Goal: Transaction & Acquisition: Purchase product/service

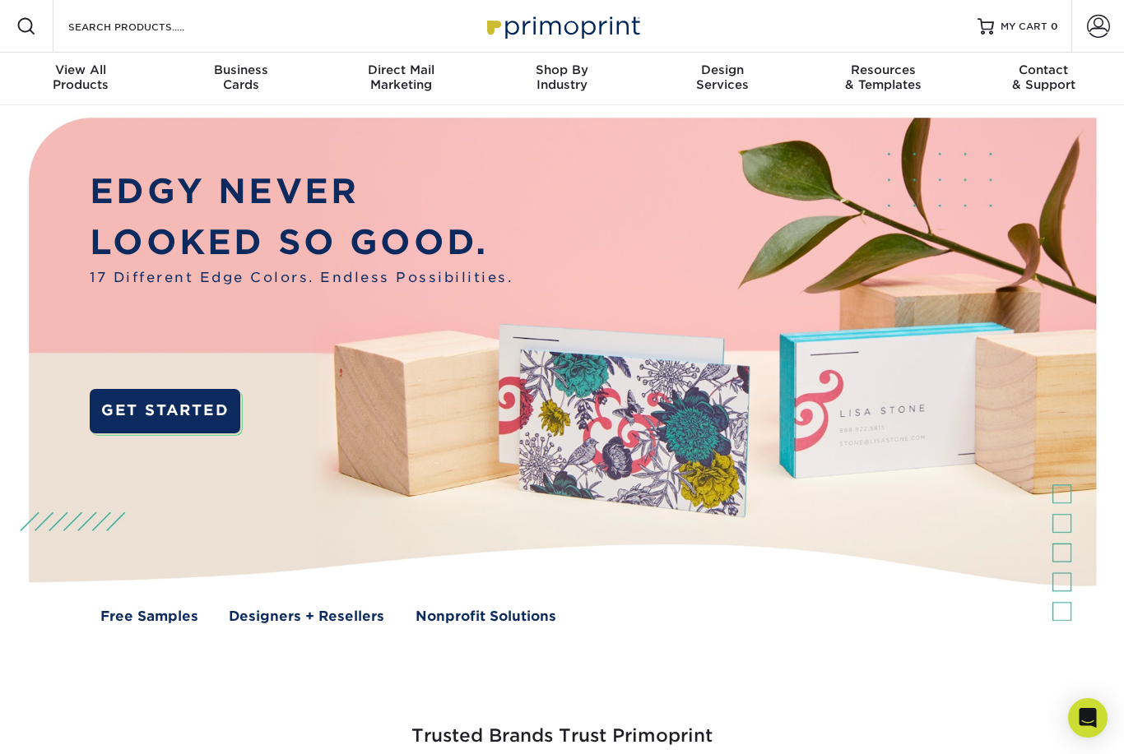
click at [248, 72] on span "Business" at bounding box center [240, 70] width 160 height 15
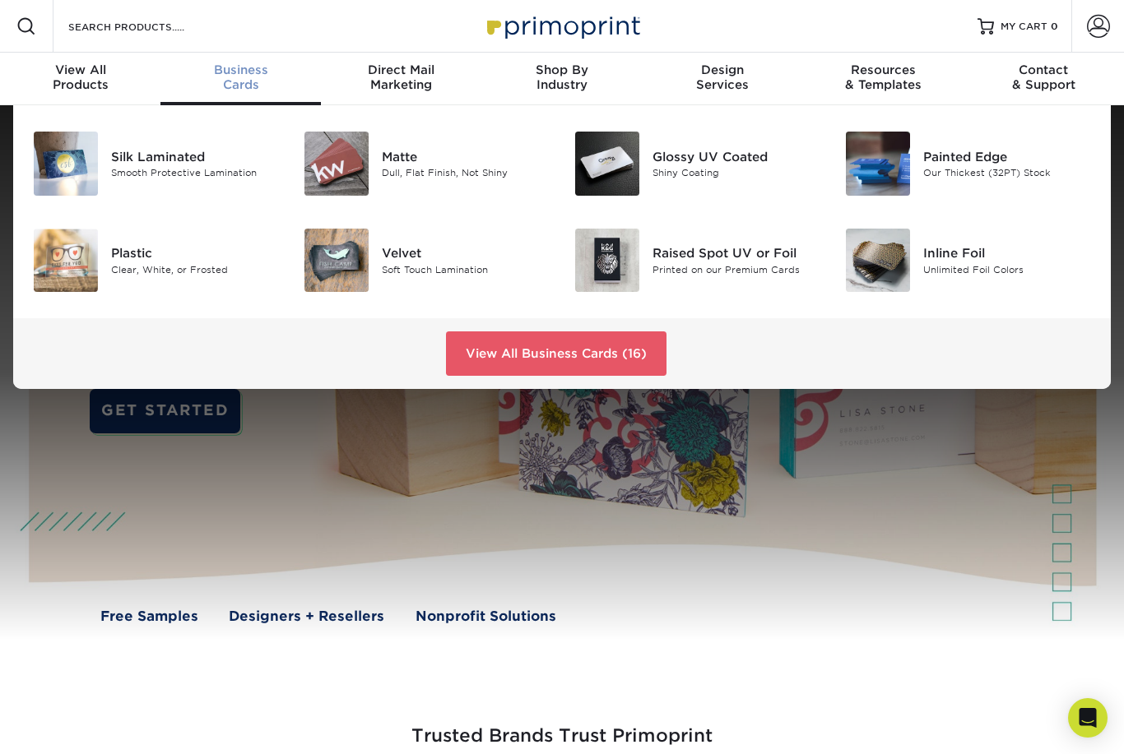
click at [897, 165] on img at bounding box center [878, 164] width 64 height 64
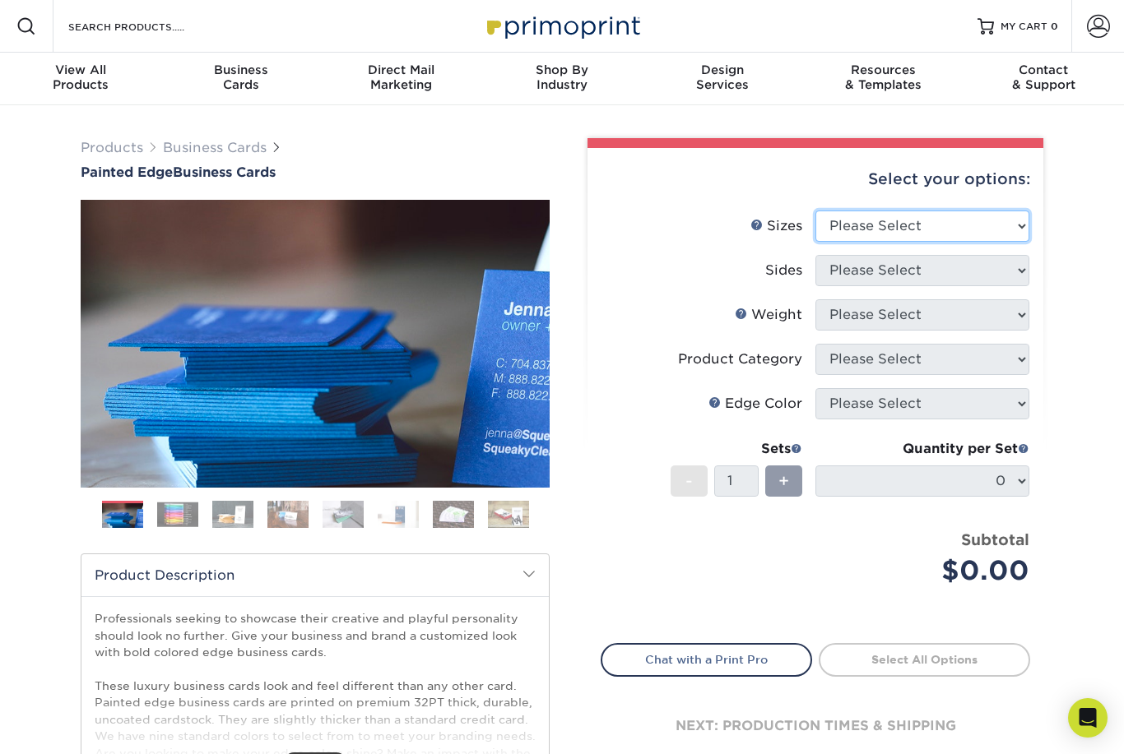
click at [1008, 228] on select "Please Select 2" x 3.5" - Standard 2.125" x 3.375" - European 2.5" x 2.5" - Squ…" at bounding box center [922, 226] width 214 height 31
select select "2.00x3.50"
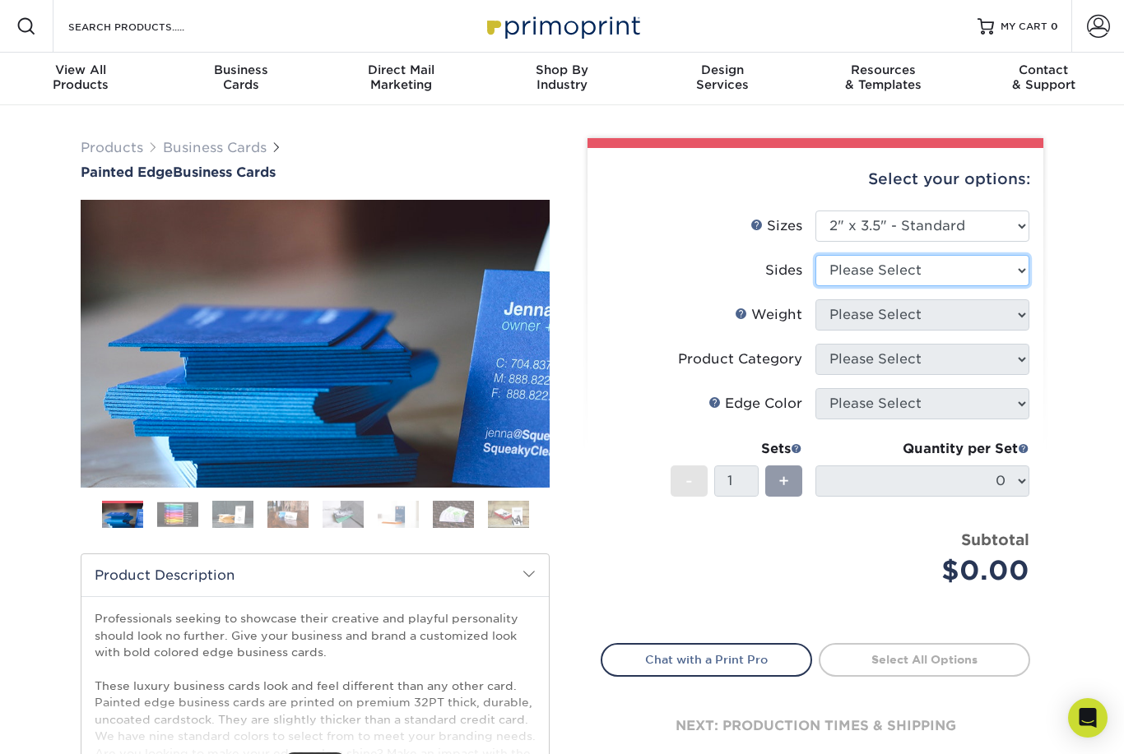
click at [1004, 270] on select "Please Select Print Both Sides Print Front Only" at bounding box center [922, 270] width 214 height 31
select select "13abbda7-1d64-4f25-8bb2-c179b224825d"
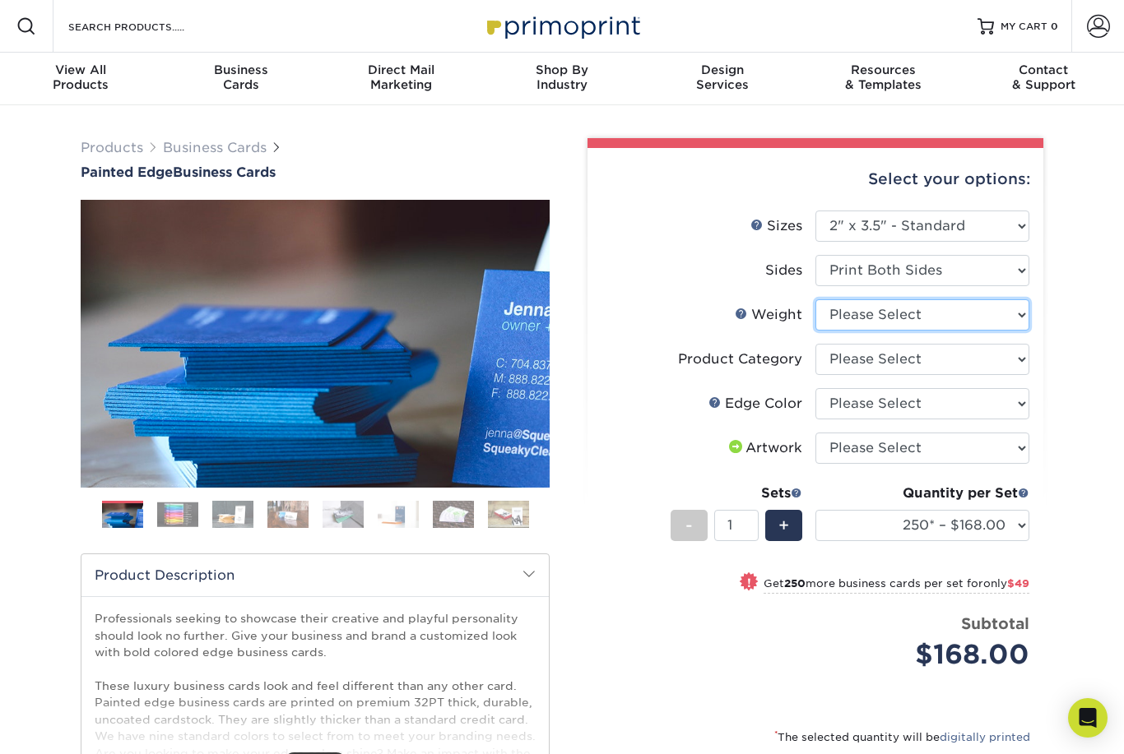
click at [1004, 327] on select "Please Select 32PTUC" at bounding box center [922, 314] width 214 height 31
select select "32PTUC"
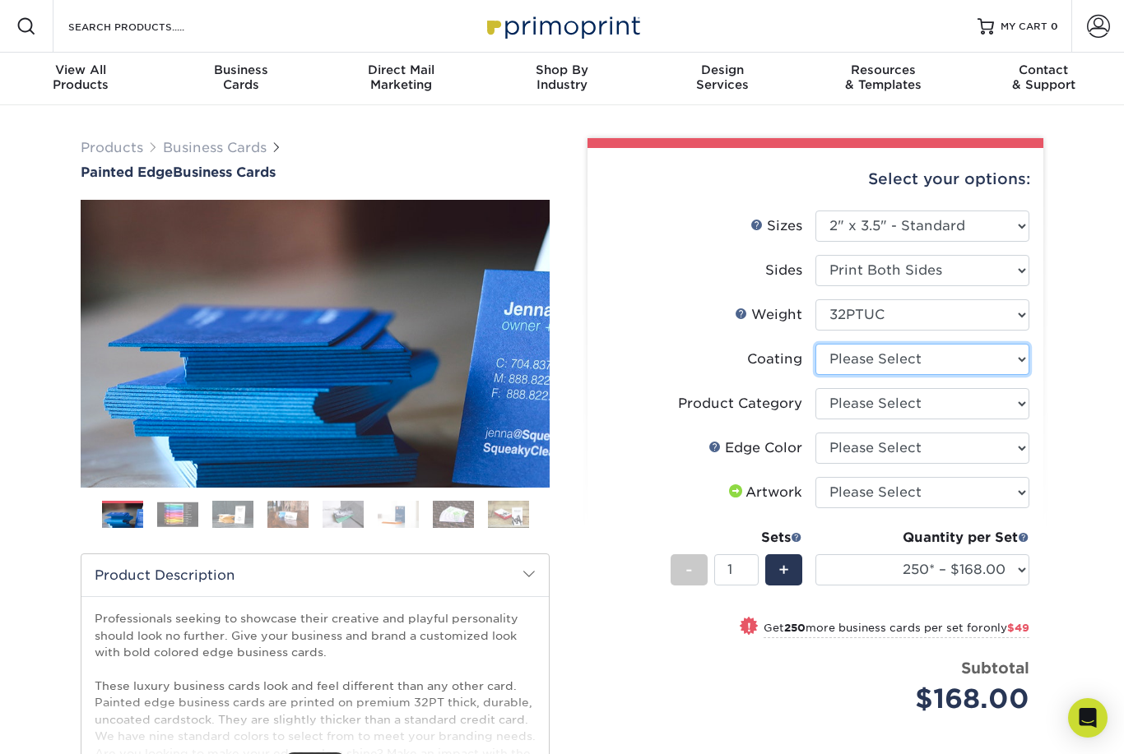
click at [1017, 359] on select at bounding box center [922, 359] width 214 height 31
select select "3e7618de-abca-4bda-9f97-8b9129e913d8"
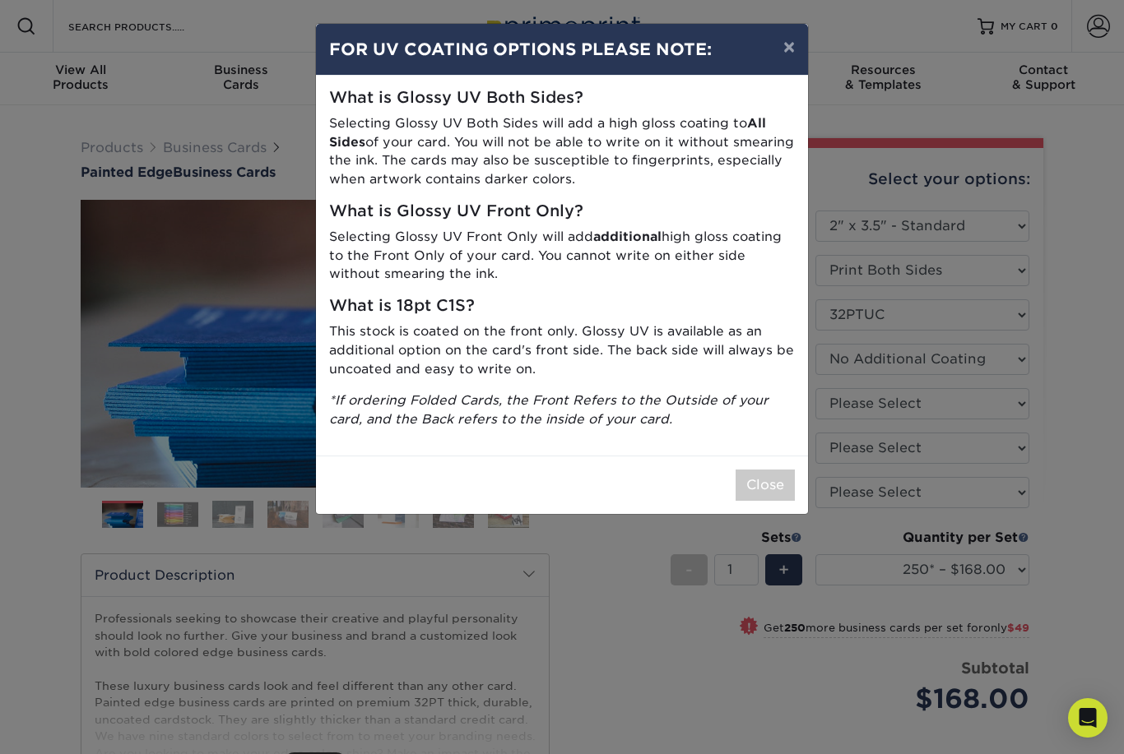
click at [790, 47] on button "×" at bounding box center [789, 47] width 38 height 46
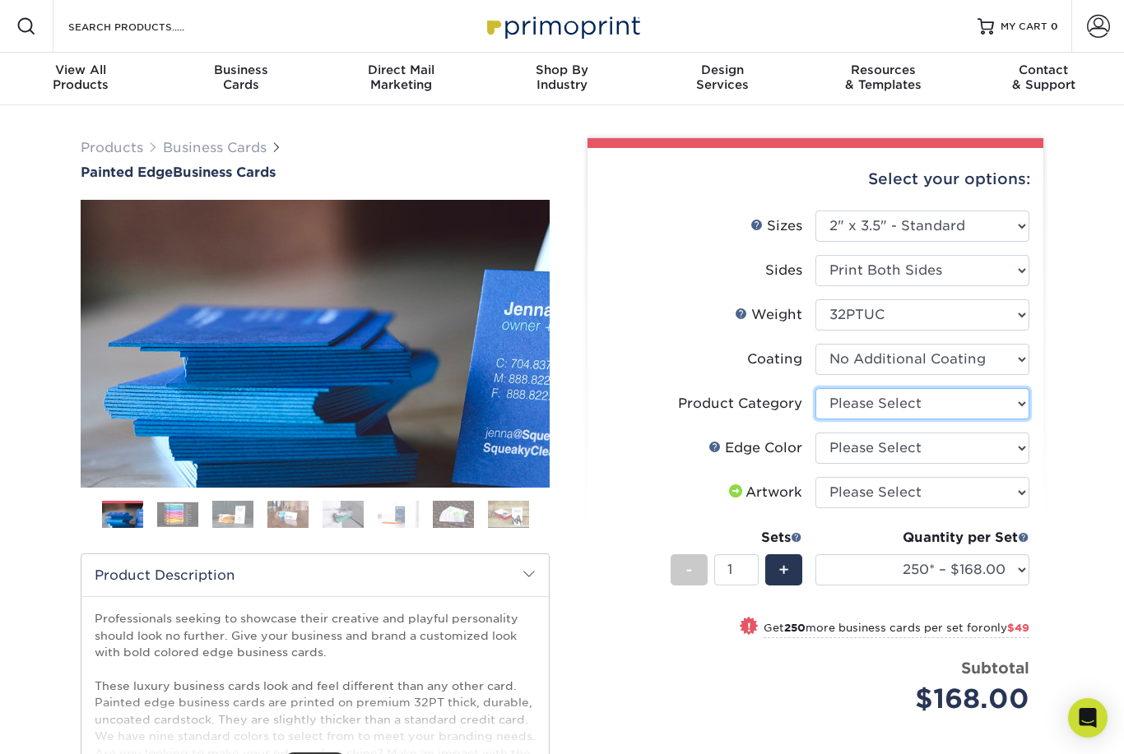
click at [1018, 412] on select "Please Select Business Cards" at bounding box center [922, 403] width 214 height 31
select select "3b5148f1-0588-4f88-a218-97bcfdce65c1"
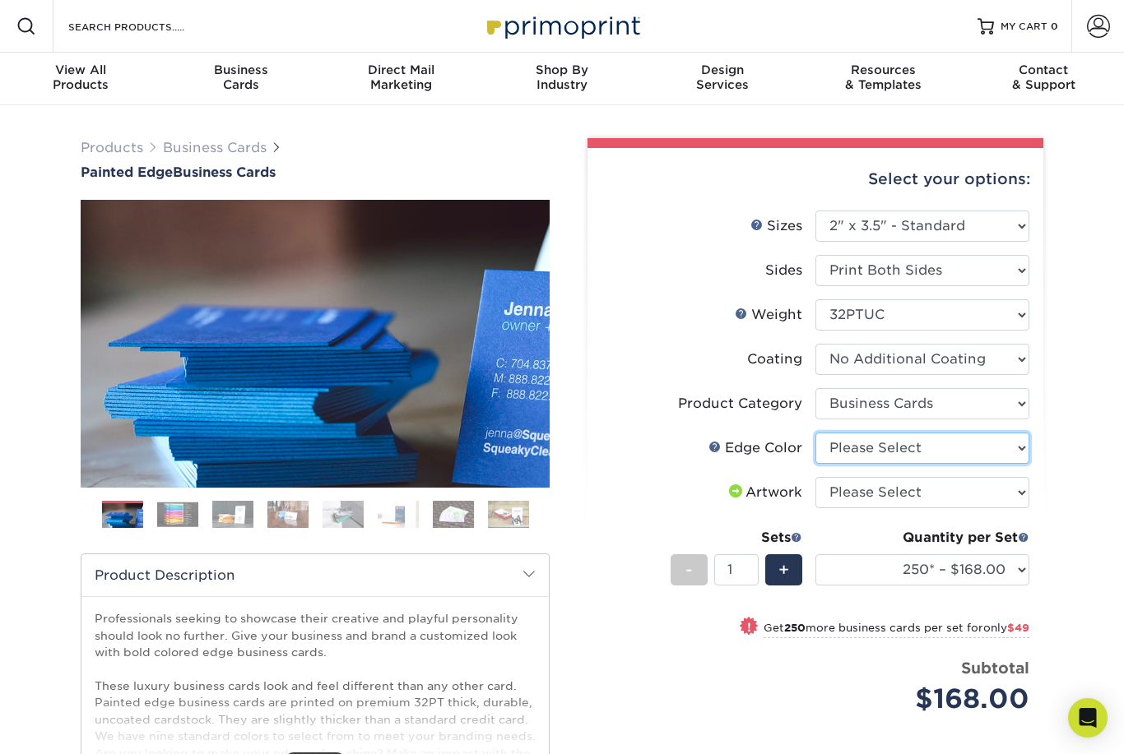
click at [1022, 451] on select "Please Select Charcoal Black Brown Blue Pearlescent Blue Pearlescent Gold Pearl…" at bounding box center [922, 448] width 214 height 31
select select "1ae850e6-61c5-45b7-a71d-f488378c5a25"
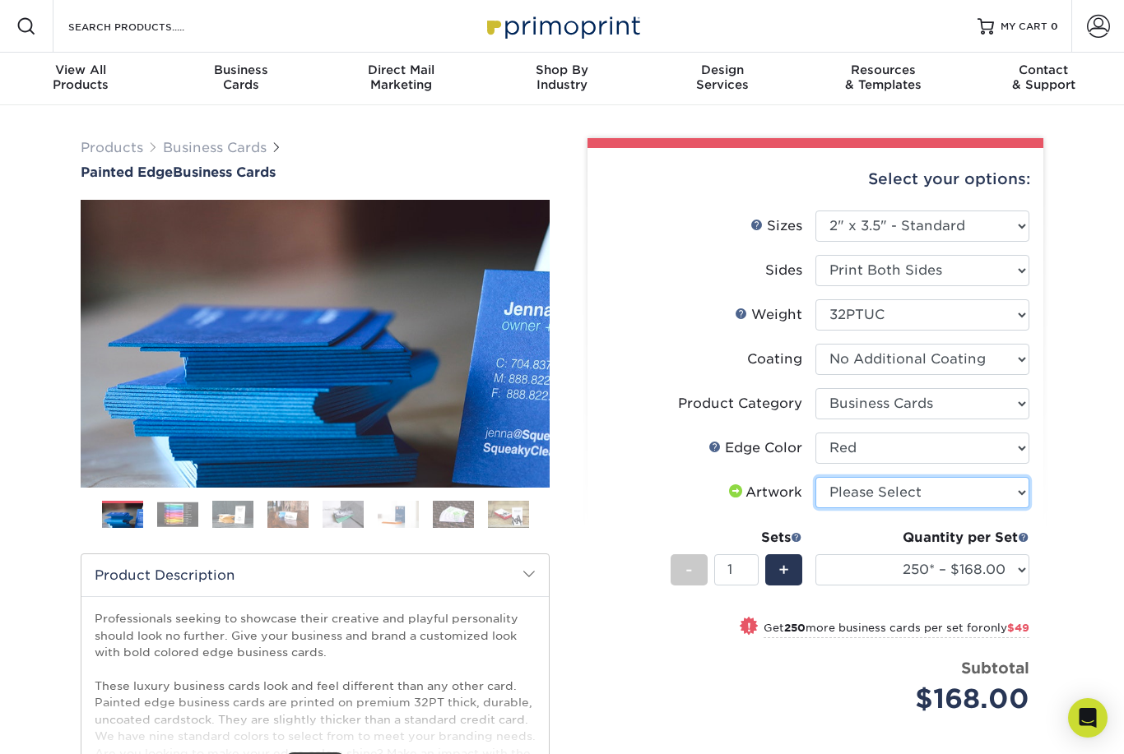
click at [1013, 485] on select "Please Select I will upload files I need a design - $100" at bounding box center [922, 492] width 214 height 31
select select "upload"
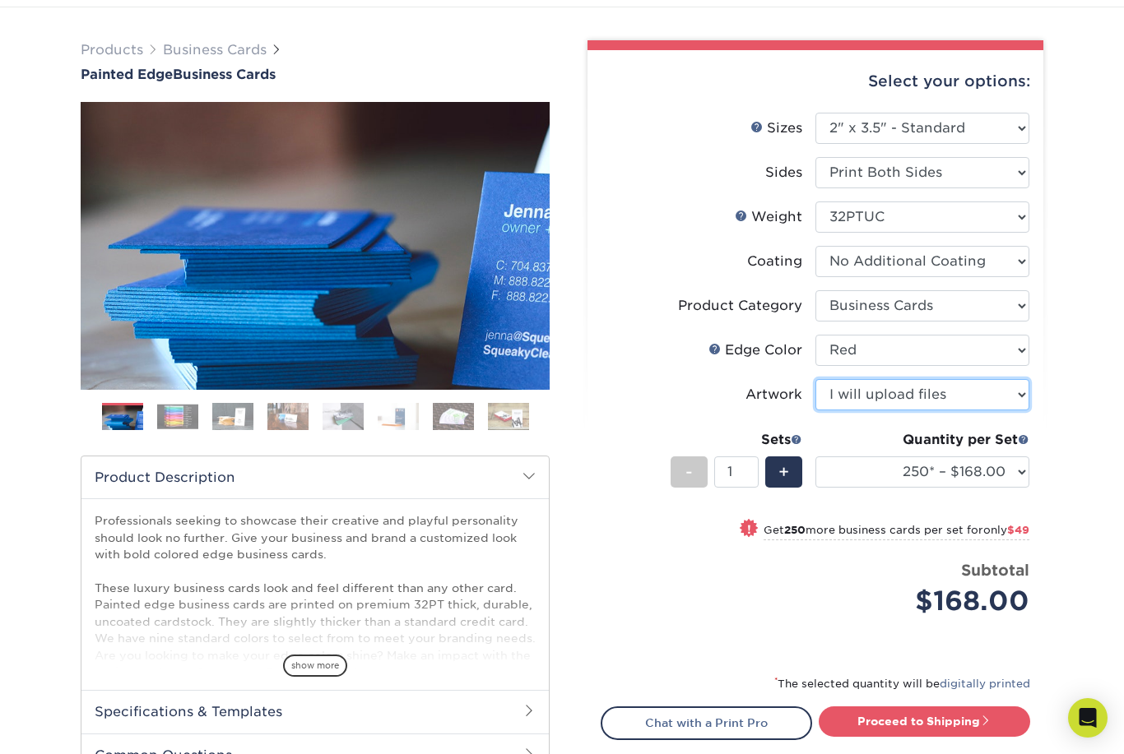
scroll to position [99, 0]
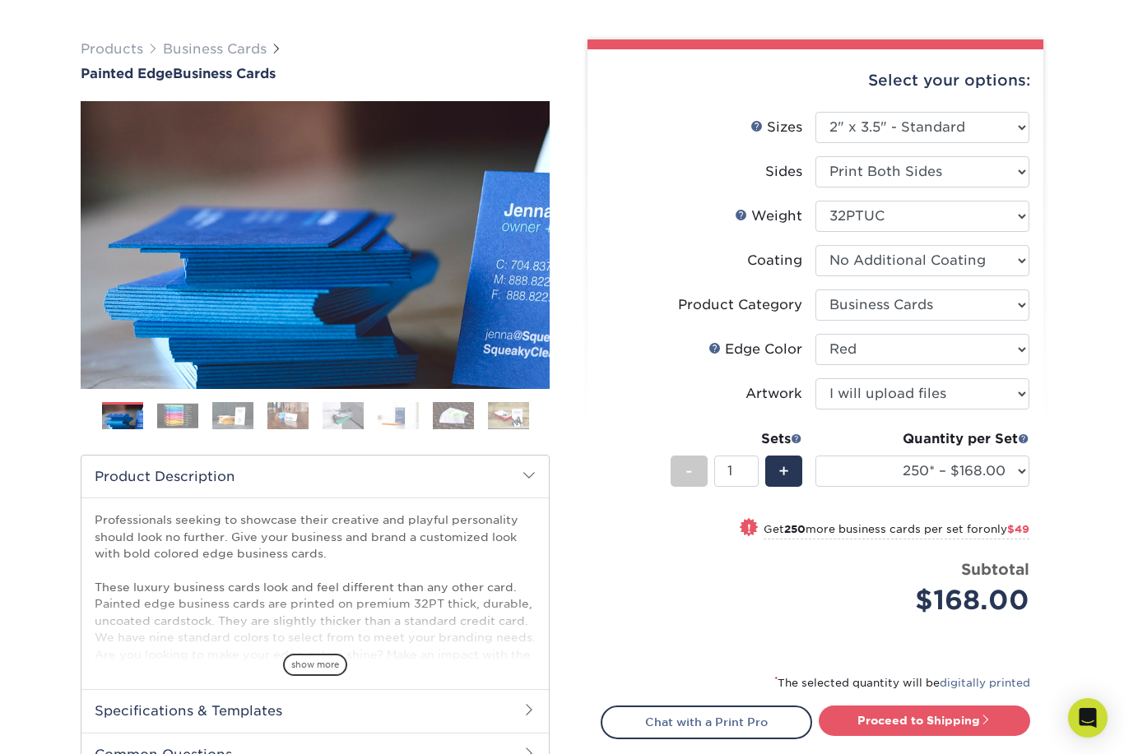
click at [518, 408] on img at bounding box center [508, 415] width 41 height 29
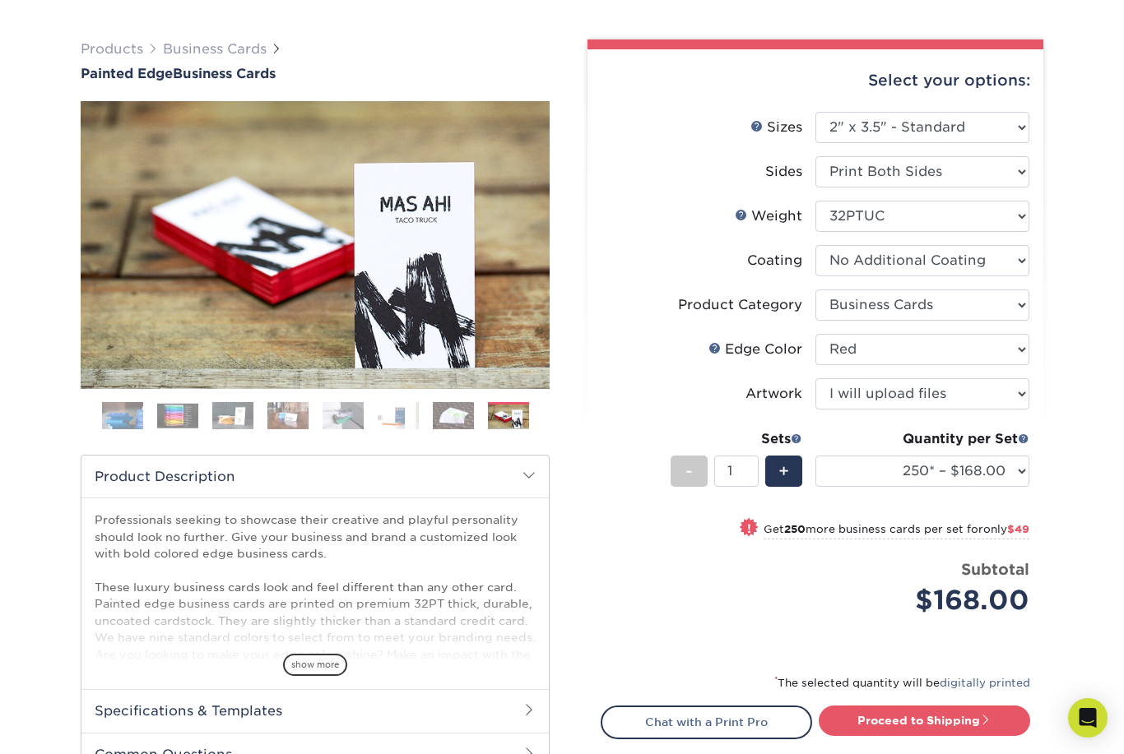
click at [458, 422] on img at bounding box center [453, 415] width 41 height 29
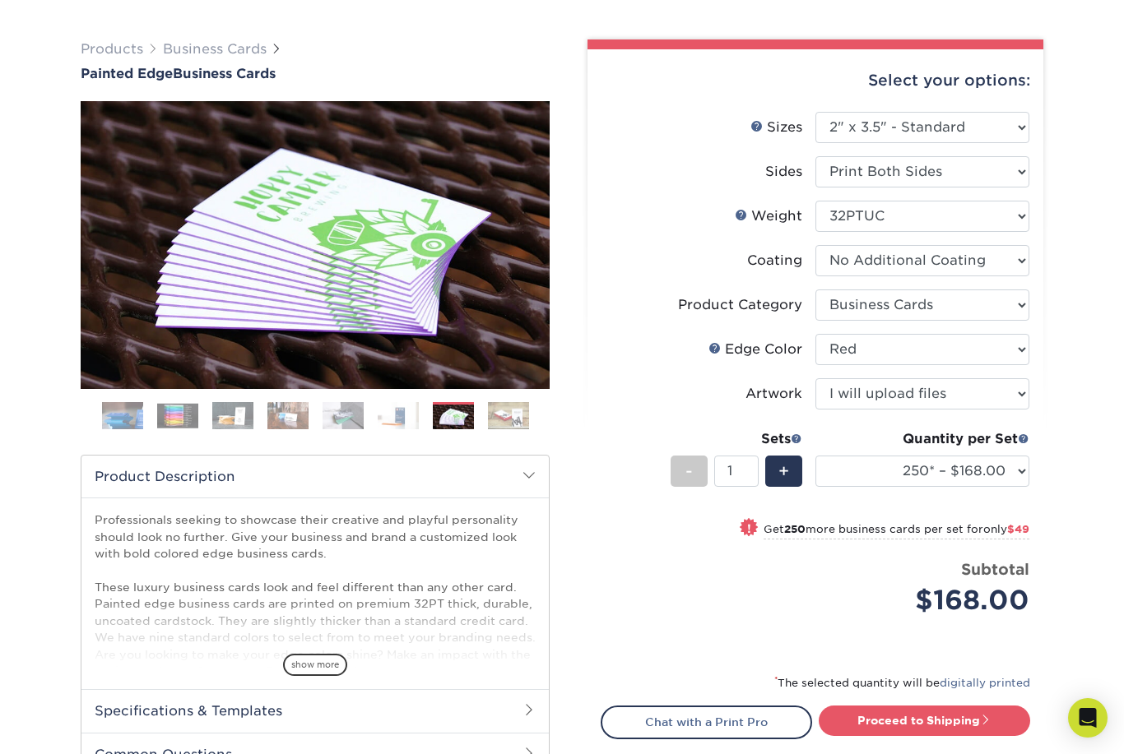
click at [399, 426] on img at bounding box center [398, 415] width 41 height 29
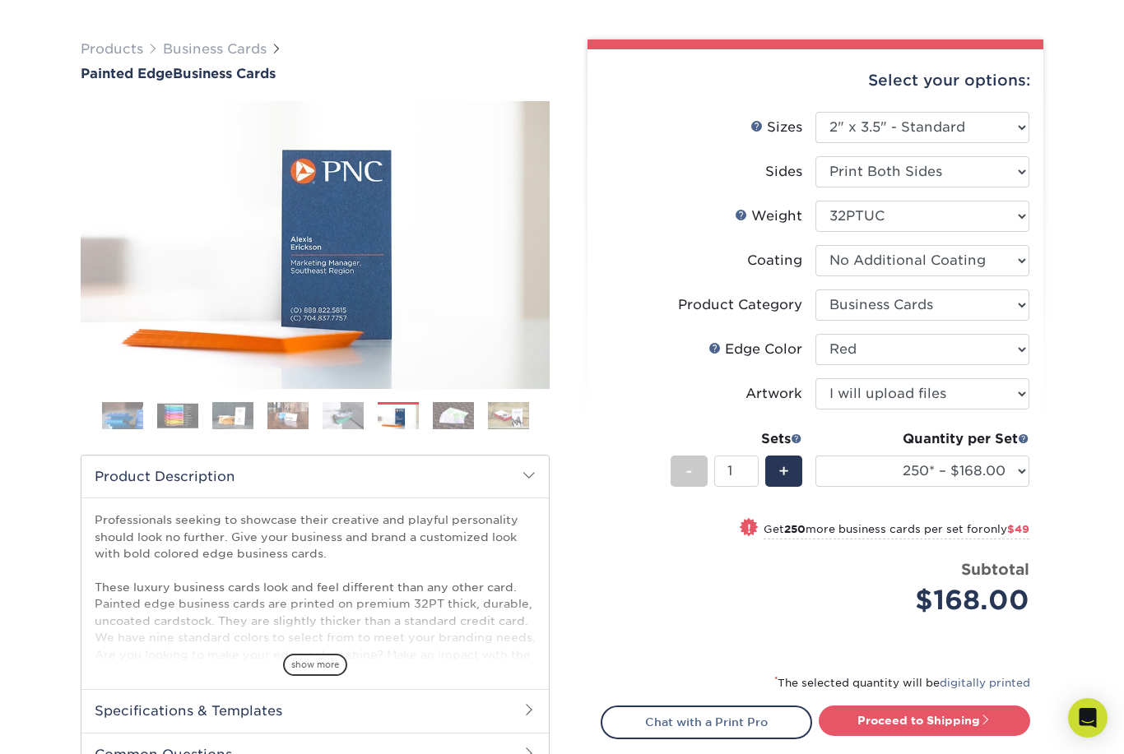
click at [345, 424] on img at bounding box center [342, 415] width 41 height 29
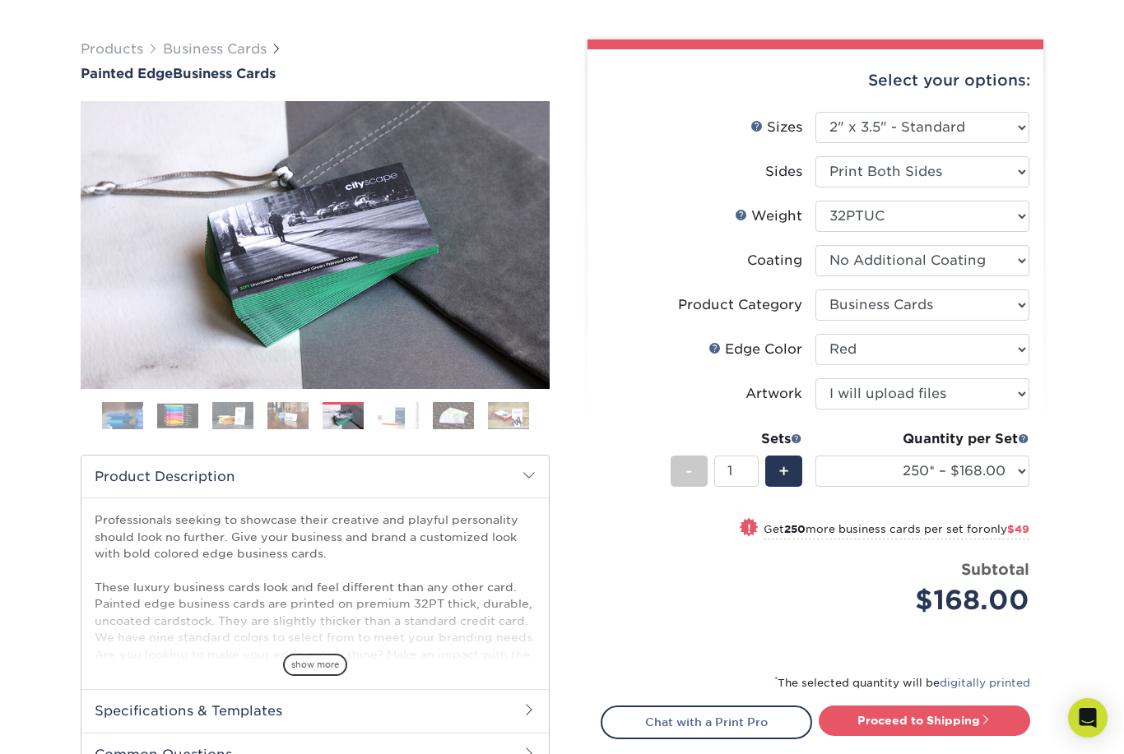
click at [455, 429] on img at bounding box center [453, 415] width 41 height 29
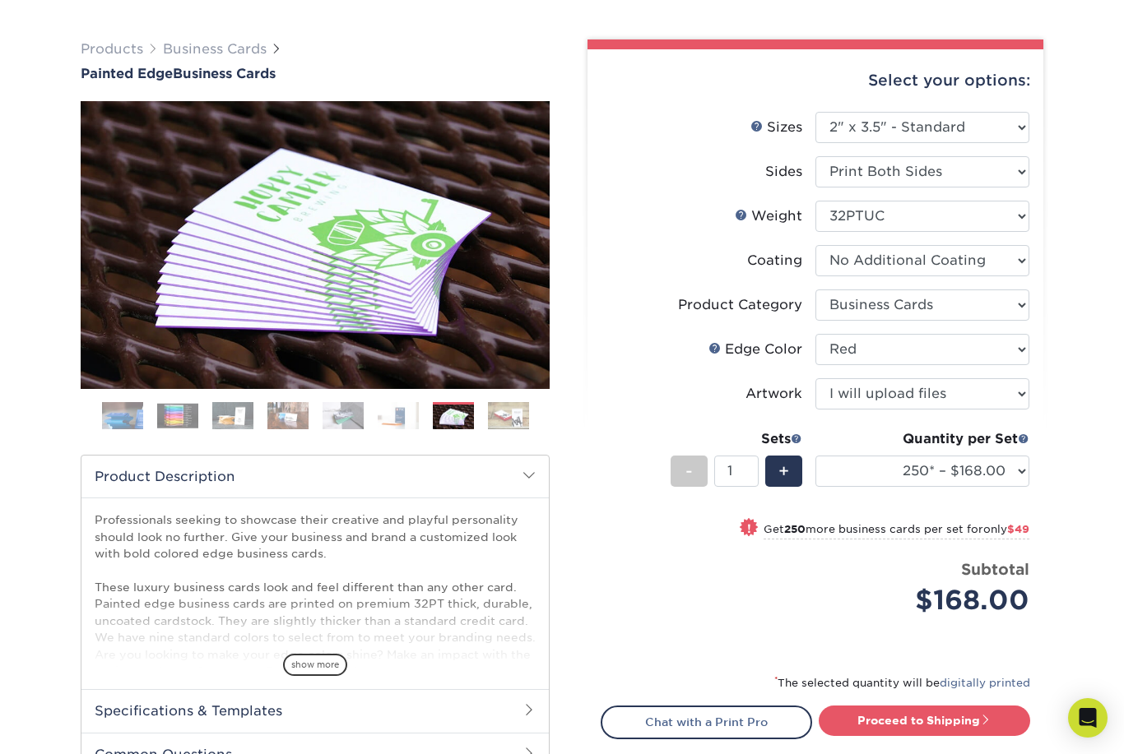
click at [501, 418] on img at bounding box center [508, 415] width 41 height 29
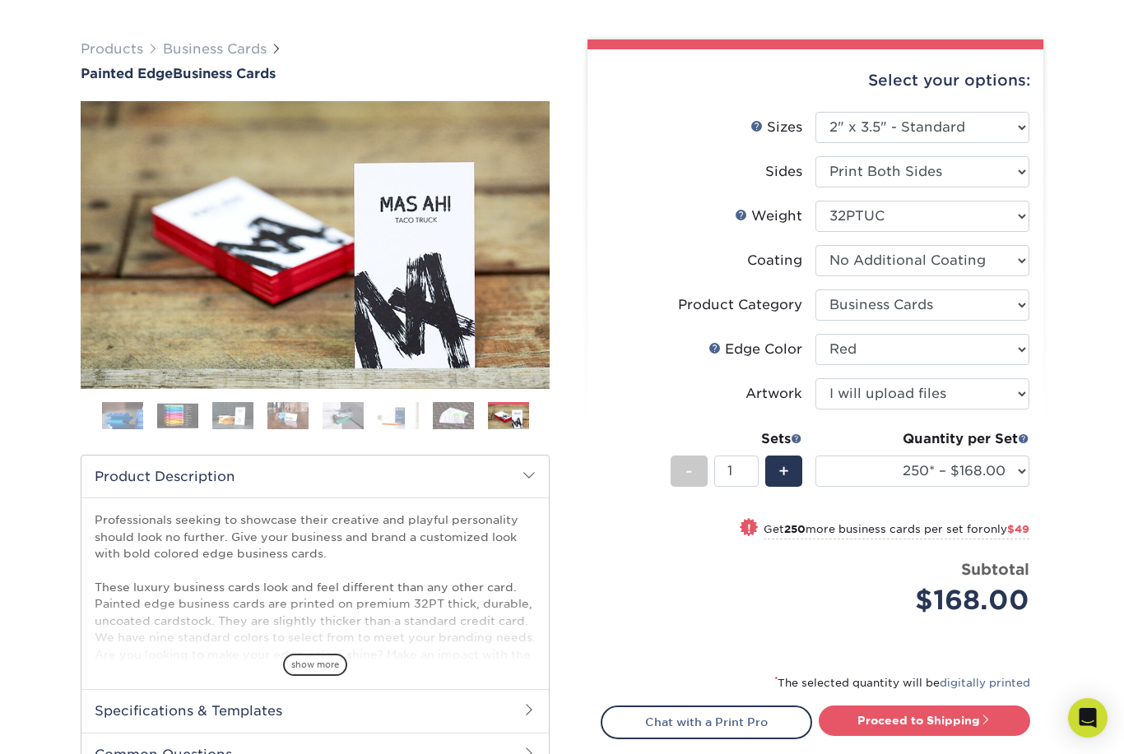
click at [458, 416] on img at bounding box center [453, 415] width 41 height 29
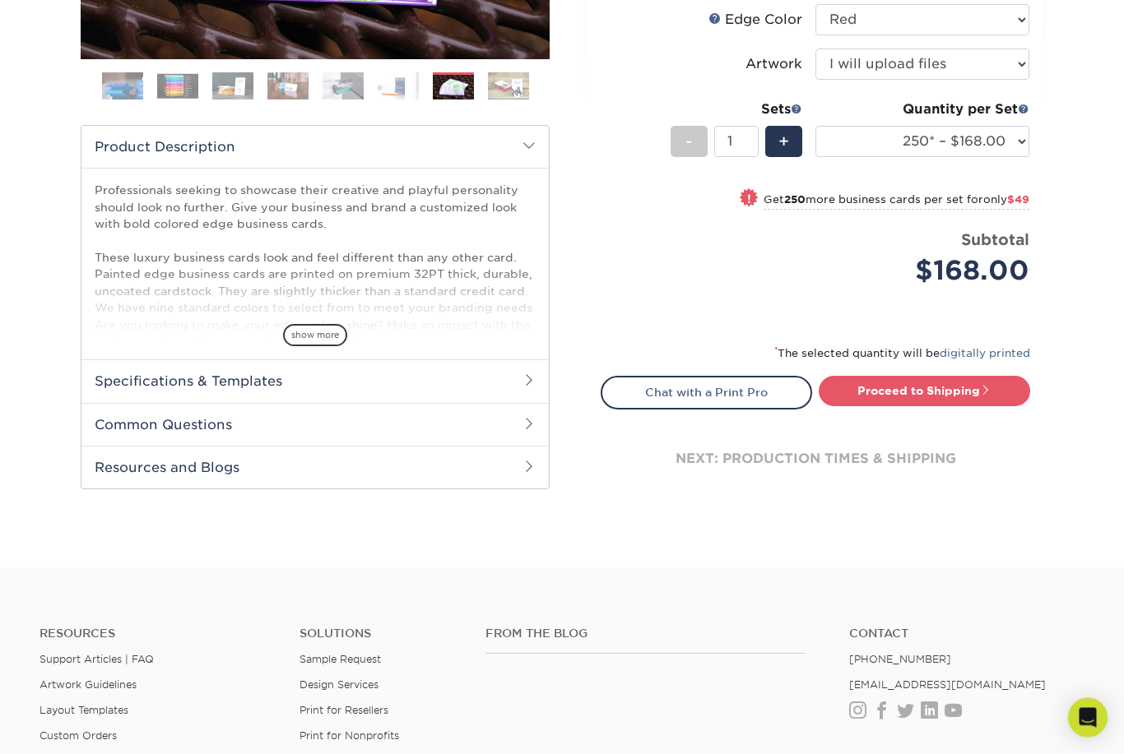
scroll to position [285, 0]
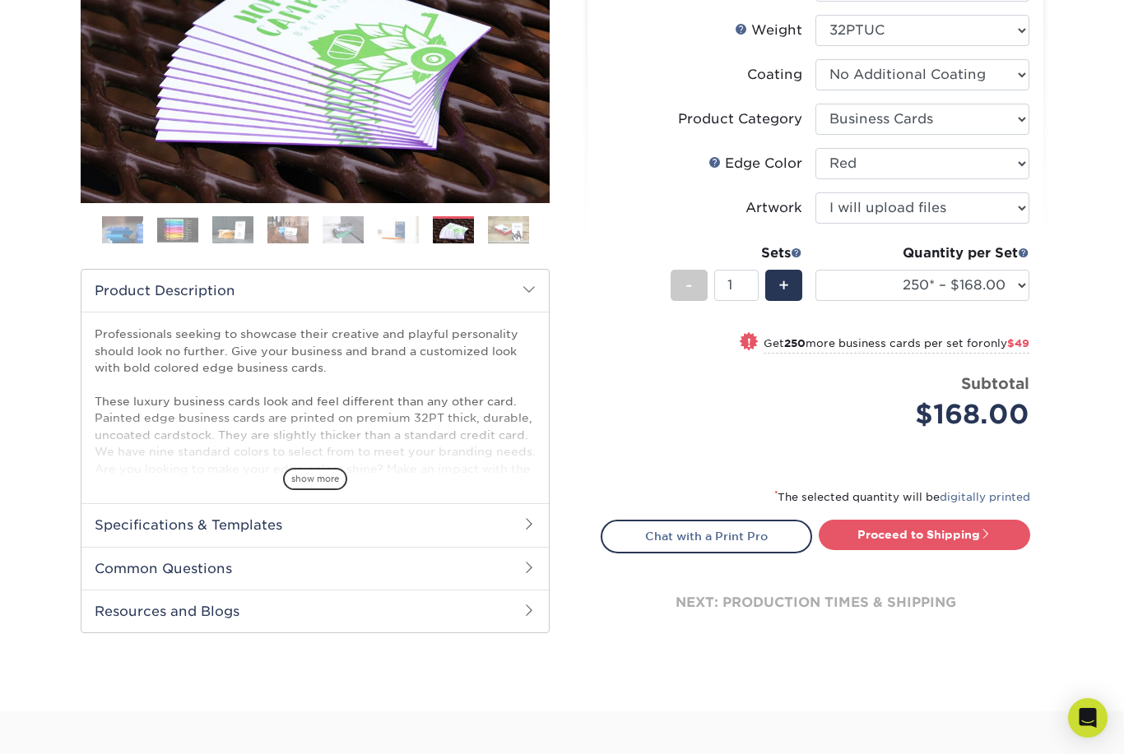
click at [1008, 535] on link "Proceed to Shipping" at bounding box center [923, 535] width 211 height 30
type input "Set 1"
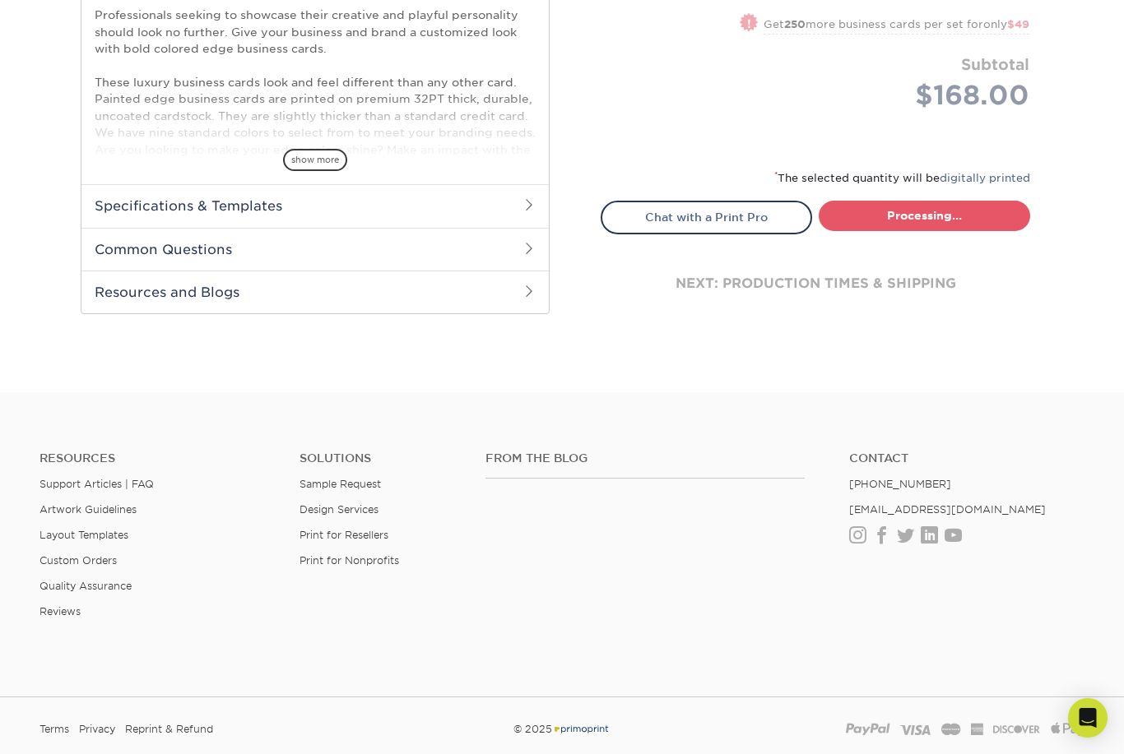
select select "b1d50ed3-fc81-464d-a1d8-d1915fbce704"
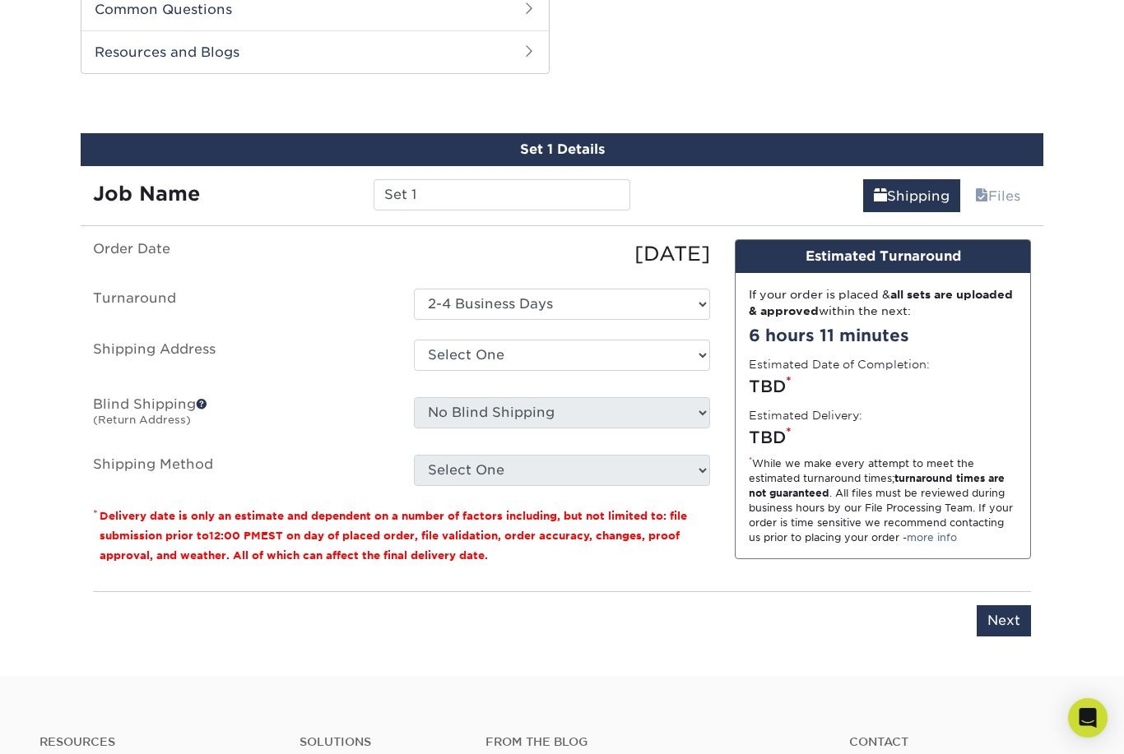
scroll to position [847, 0]
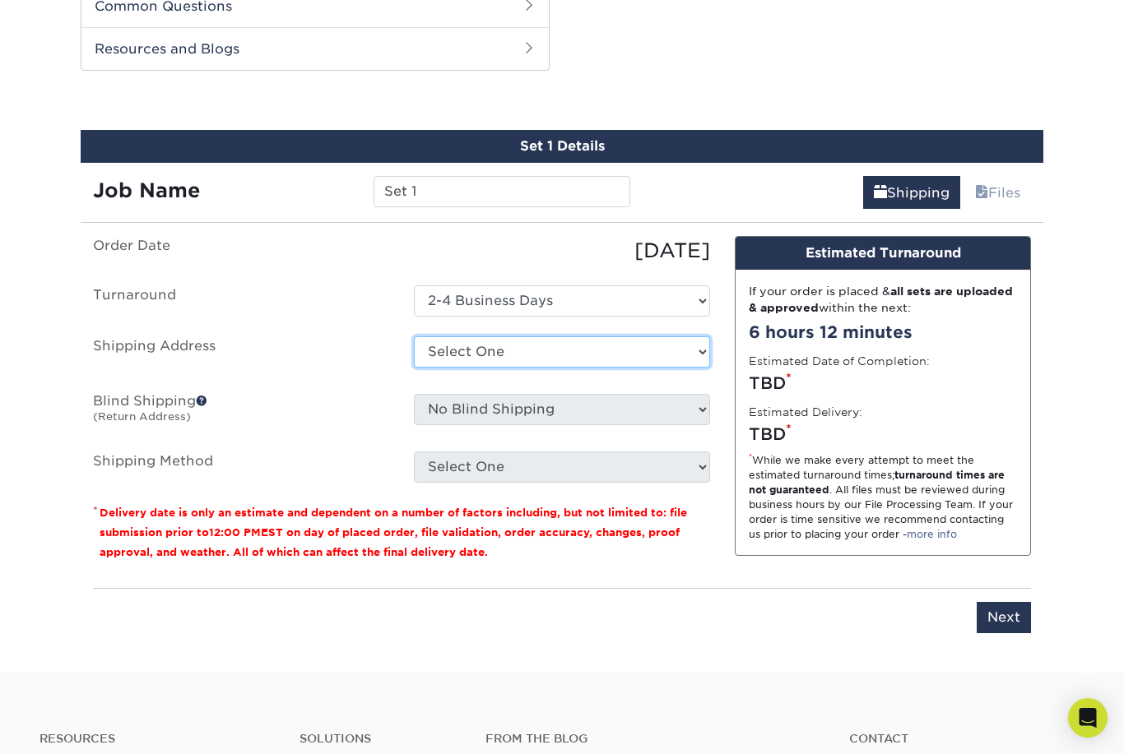
click at [688, 356] on select "Select One + Add New Address - Login" at bounding box center [562, 351] width 296 height 31
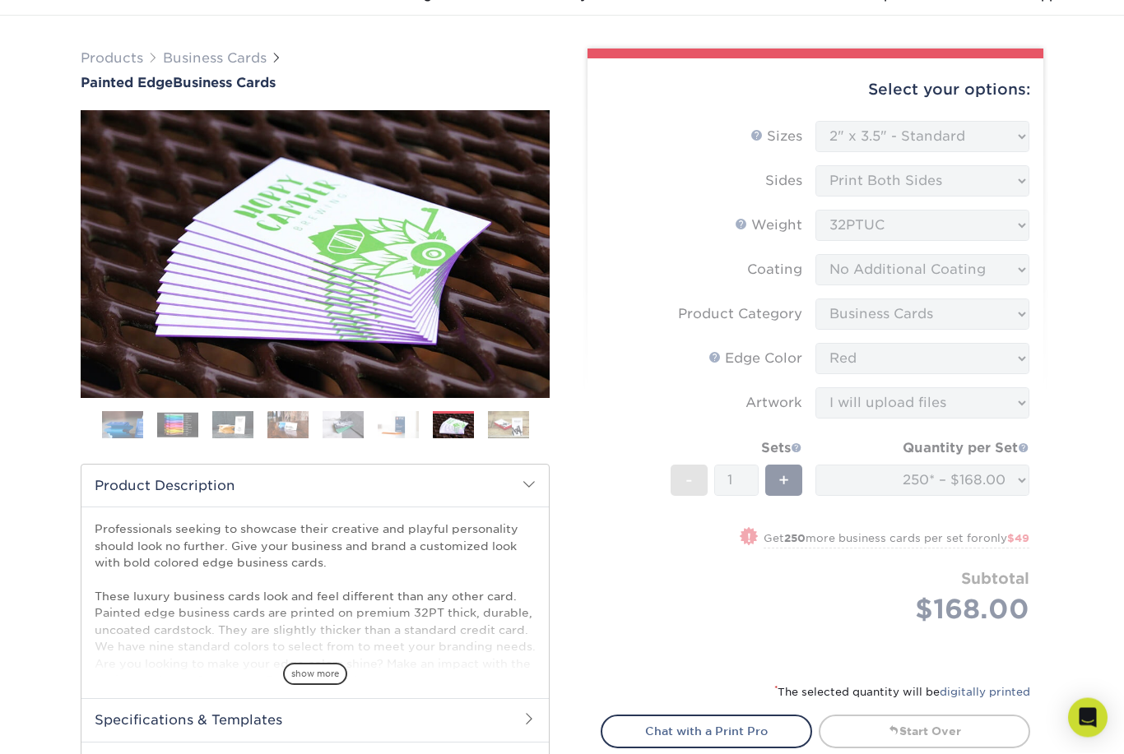
scroll to position [0, 0]
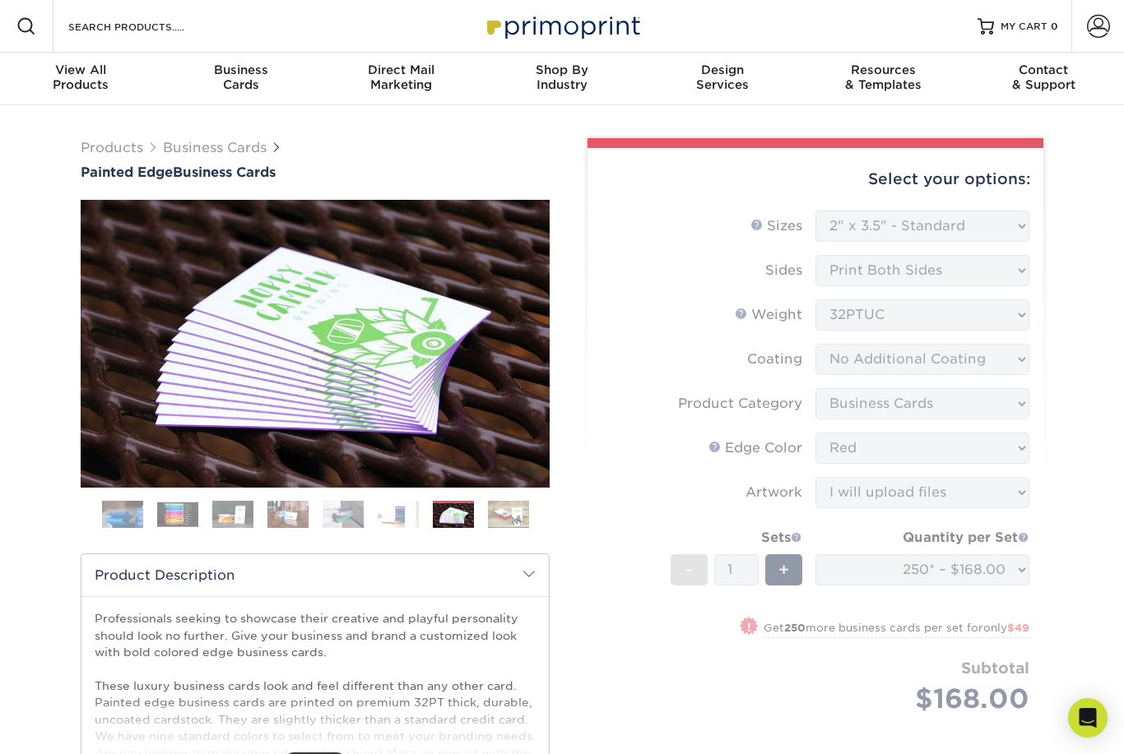
click at [1100, 29] on span at bounding box center [1098, 26] width 23 height 23
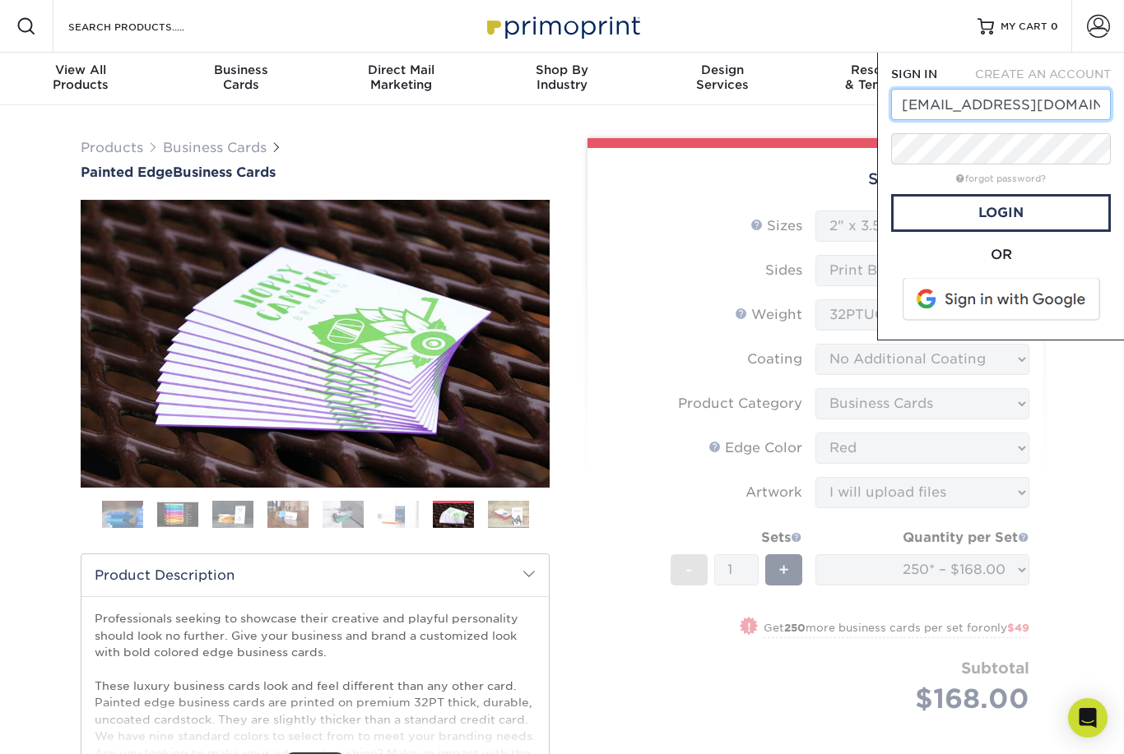
type input "yourbpmsolutions@gmail.com"
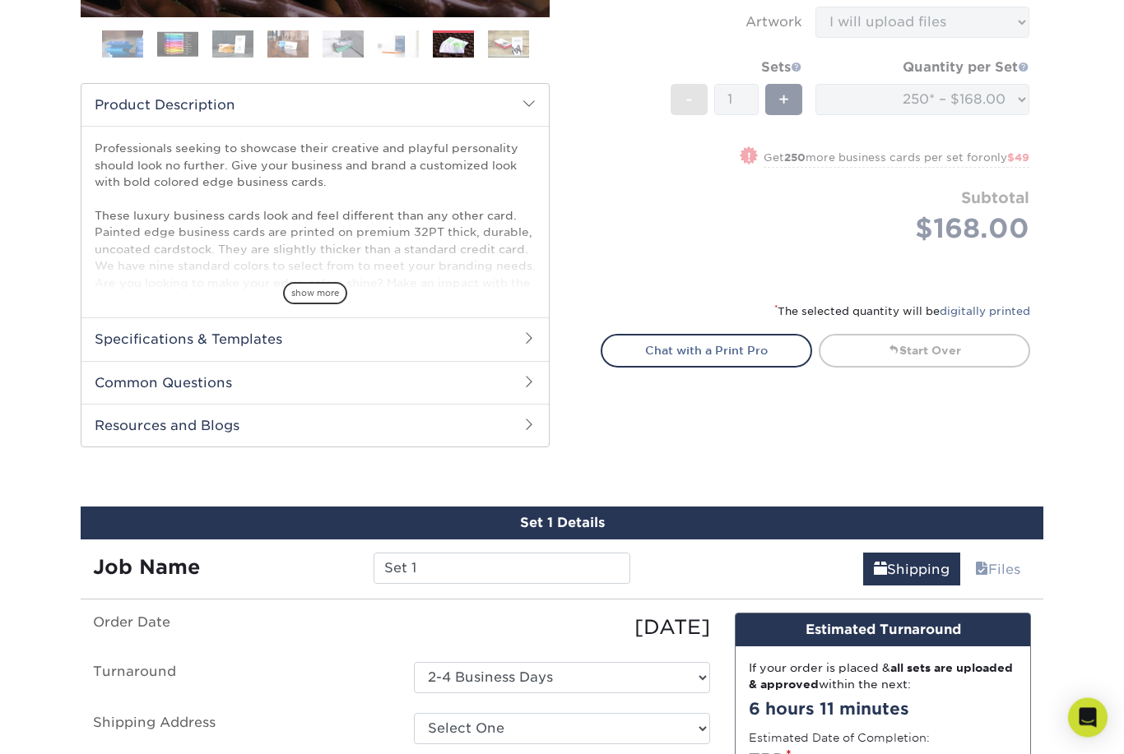
scroll to position [472, 0]
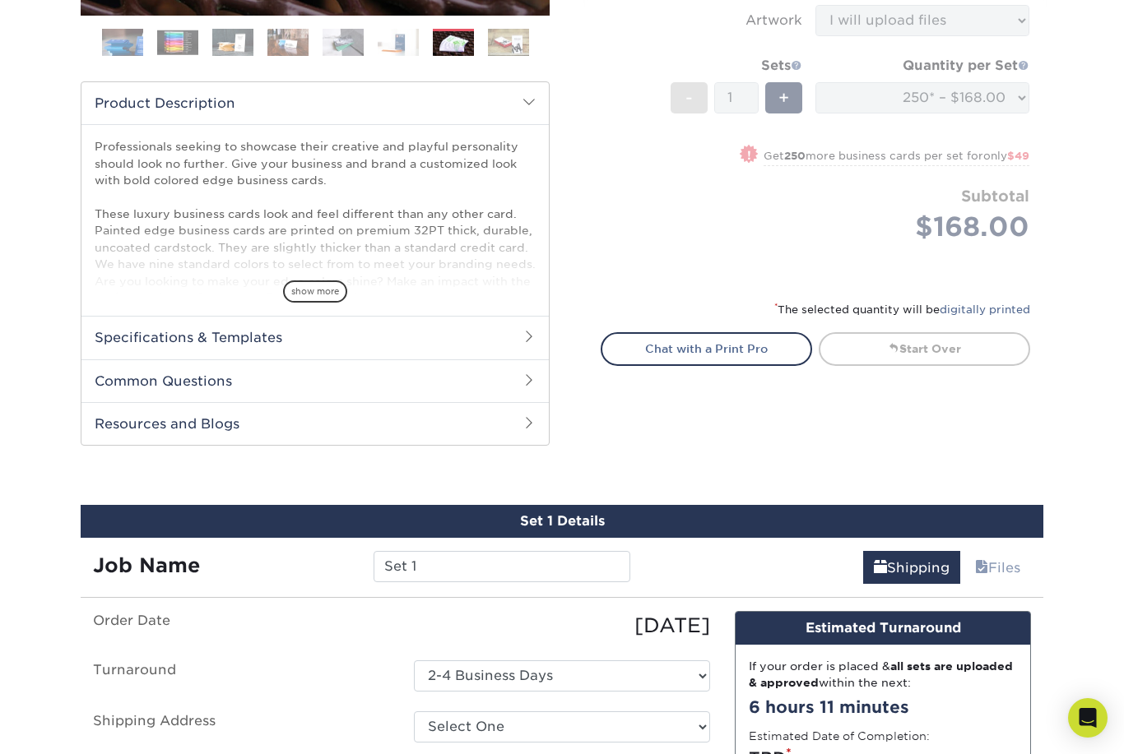
click at [1007, 569] on link "Files" at bounding box center [997, 567] width 67 height 33
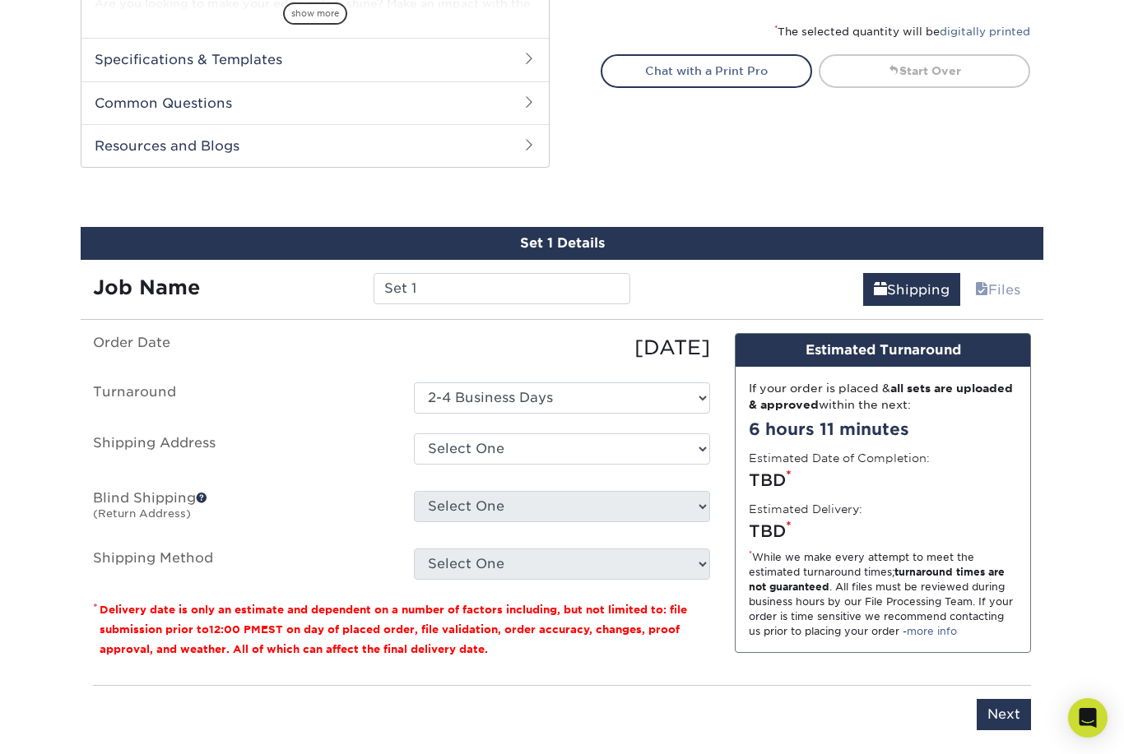
scroll to position [772, 0]
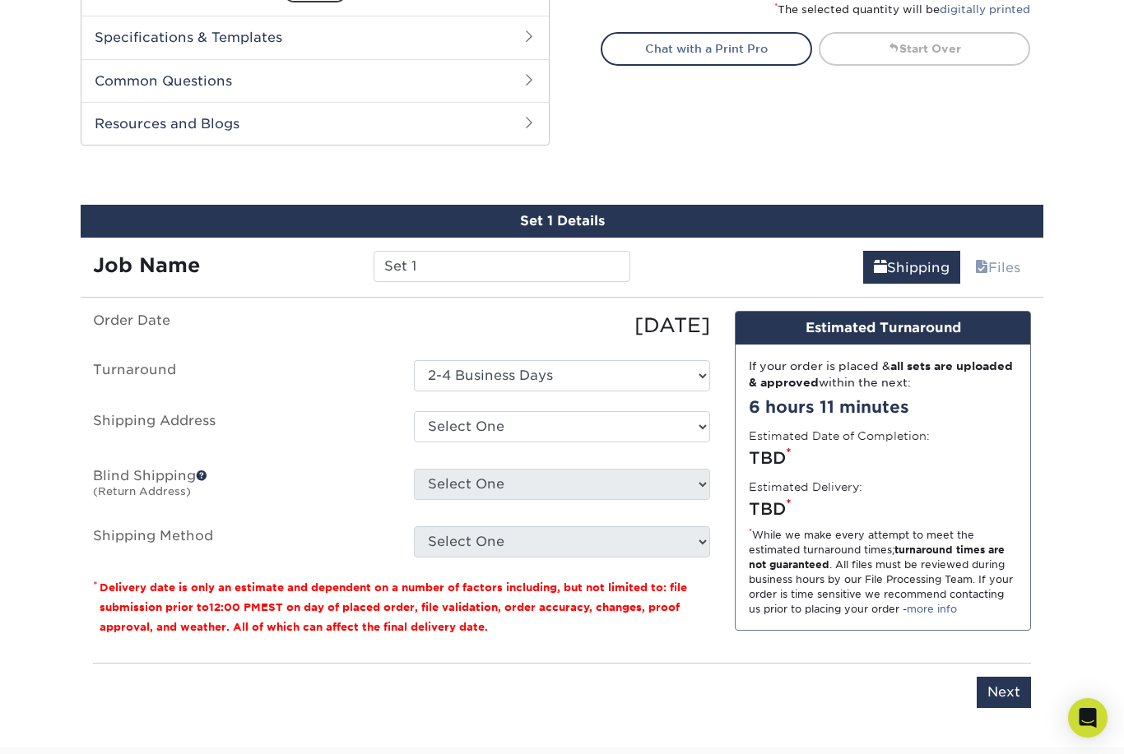
click at [1013, 693] on input "Next" at bounding box center [1003, 692] width 54 height 31
type input "Next"
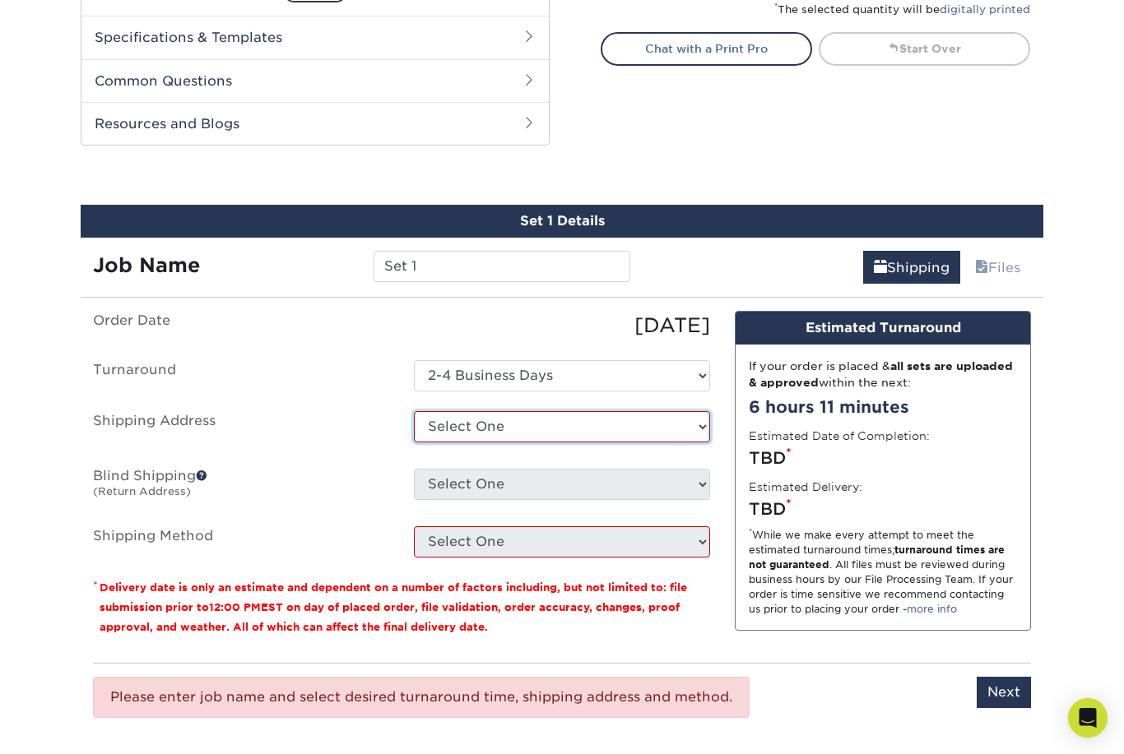
click at [694, 421] on select "Select One + Add New Address" at bounding box center [562, 426] width 296 height 31
select select "newaddress"
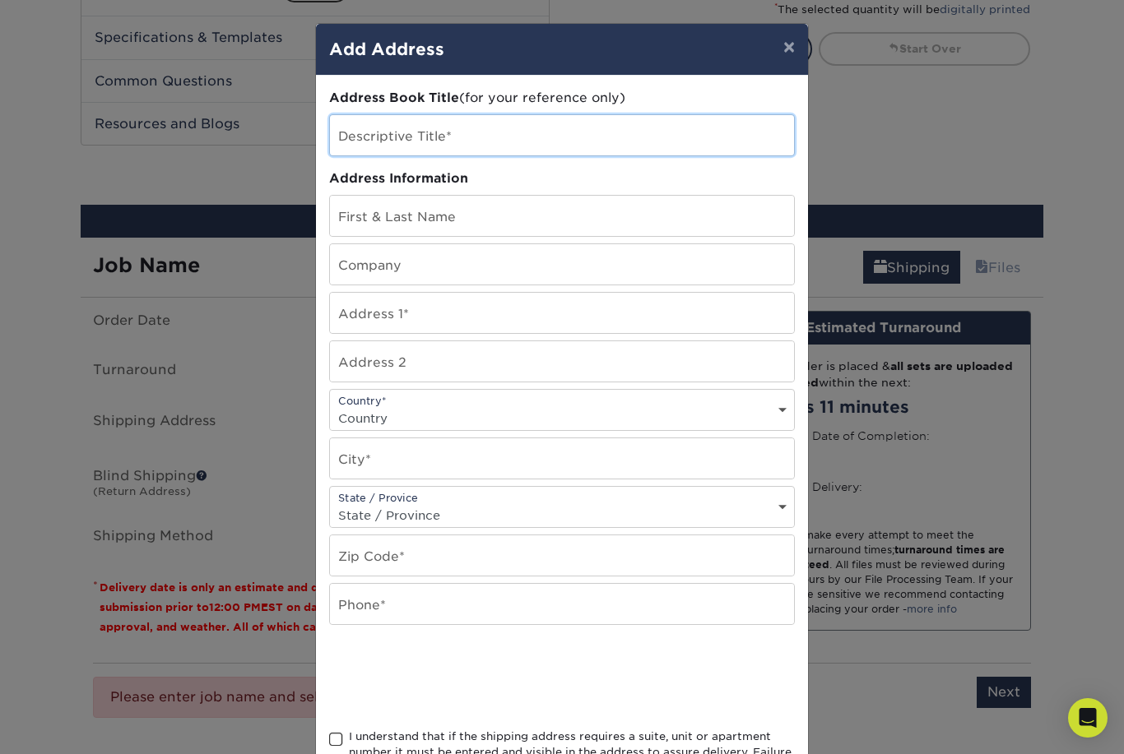
click at [597, 147] on input "text" at bounding box center [562, 135] width 464 height 40
type input "bpm"
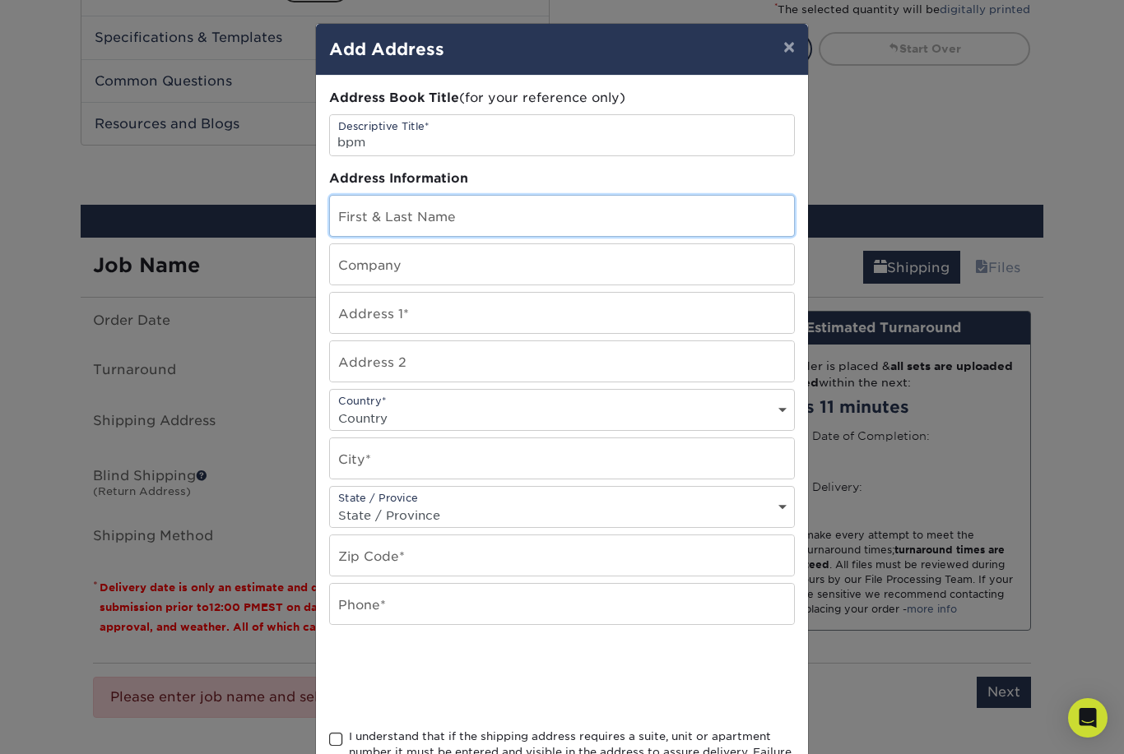
click at [480, 220] on input "text" at bounding box center [562, 216] width 464 height 40
type input "Gregg Sierra"
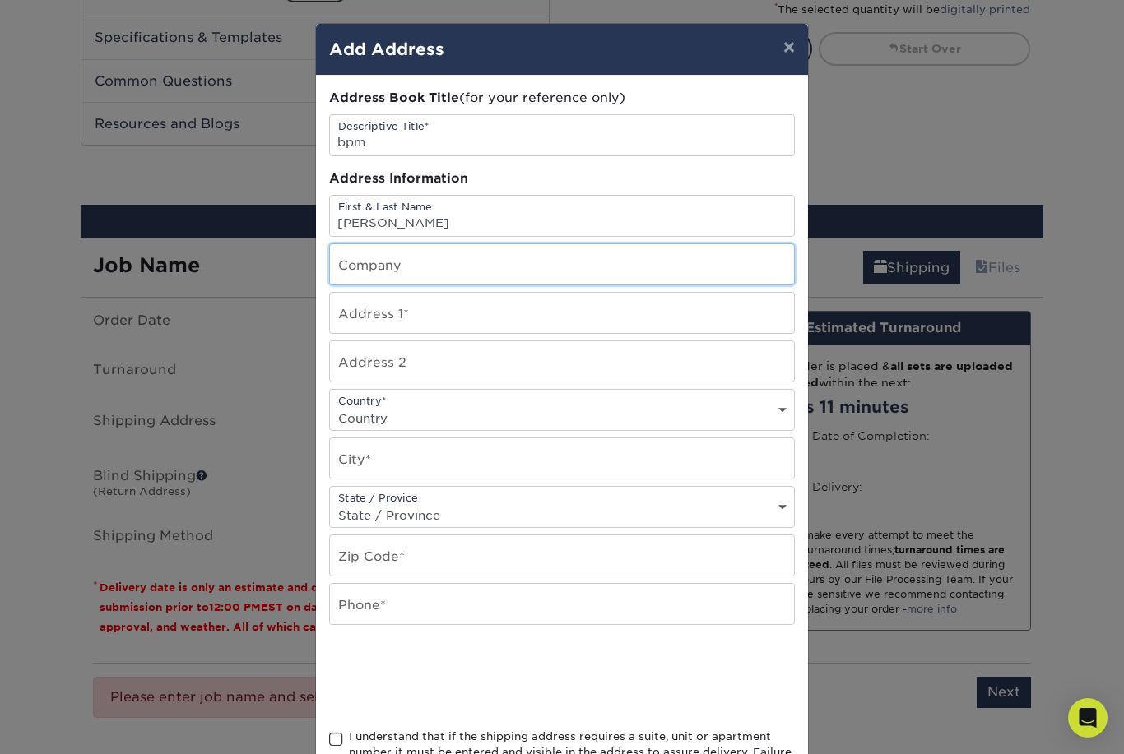
click at [467, 279] on input "text" at bounding box center [562, 264] width 464 height 40
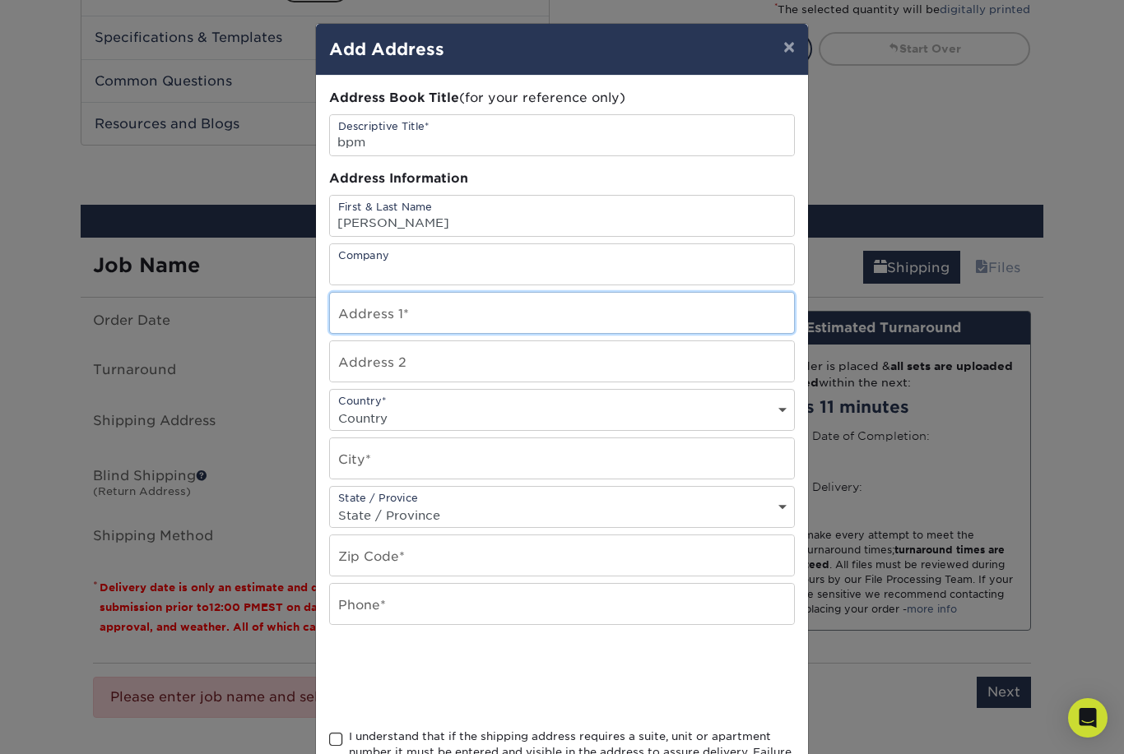
click at [431, 321] on input "text" at bounding box center [562, 313] width 464 height 40
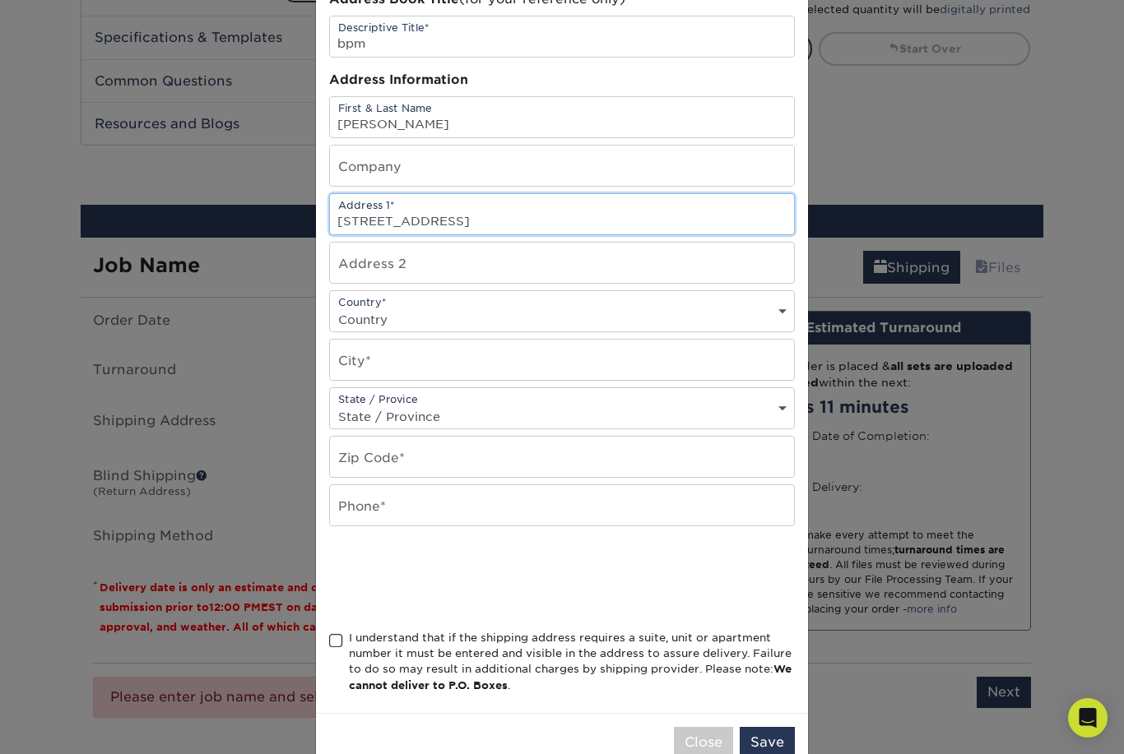
scroll to position [98, 0]
type input "1037 N. Lafayette St."
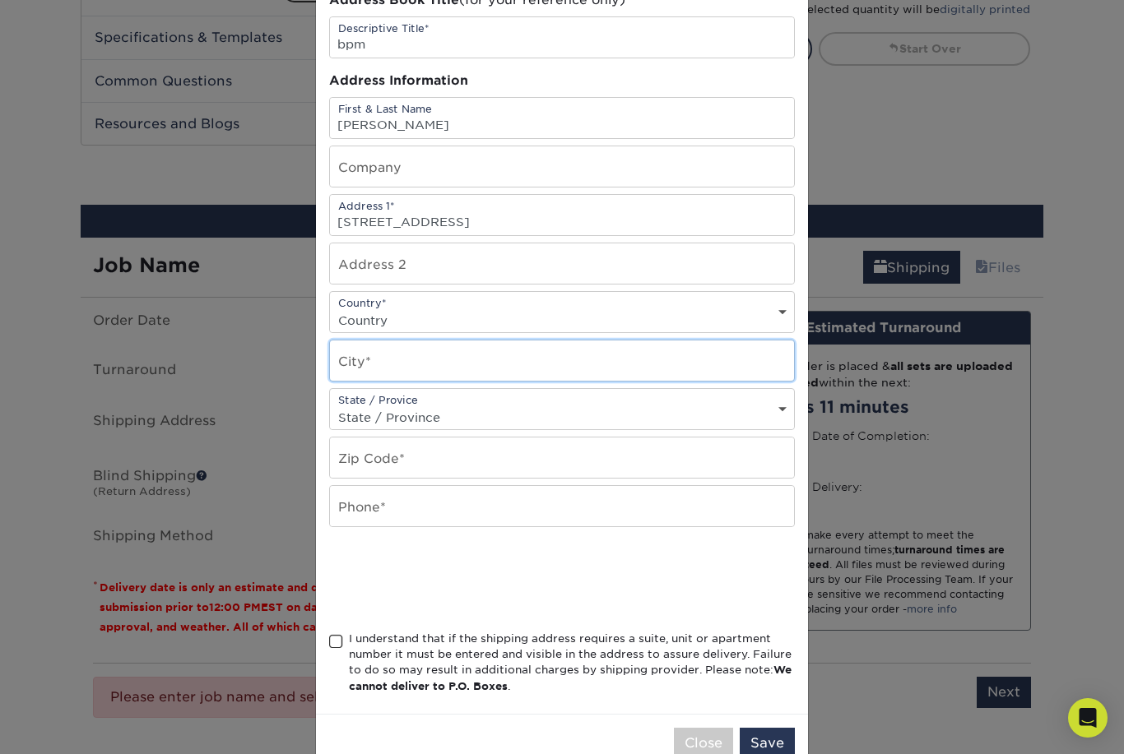
click at [485, 372] on input "text" at bounding box center [562, 361] width 464 height 40
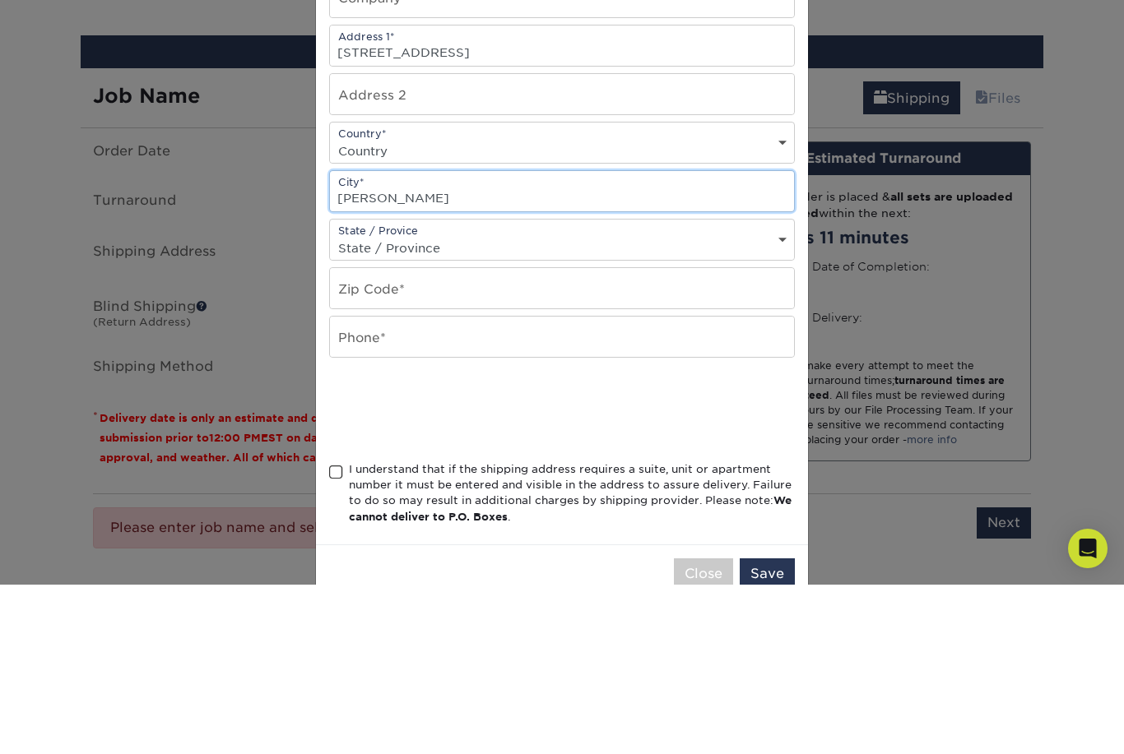
type input "Griffith"
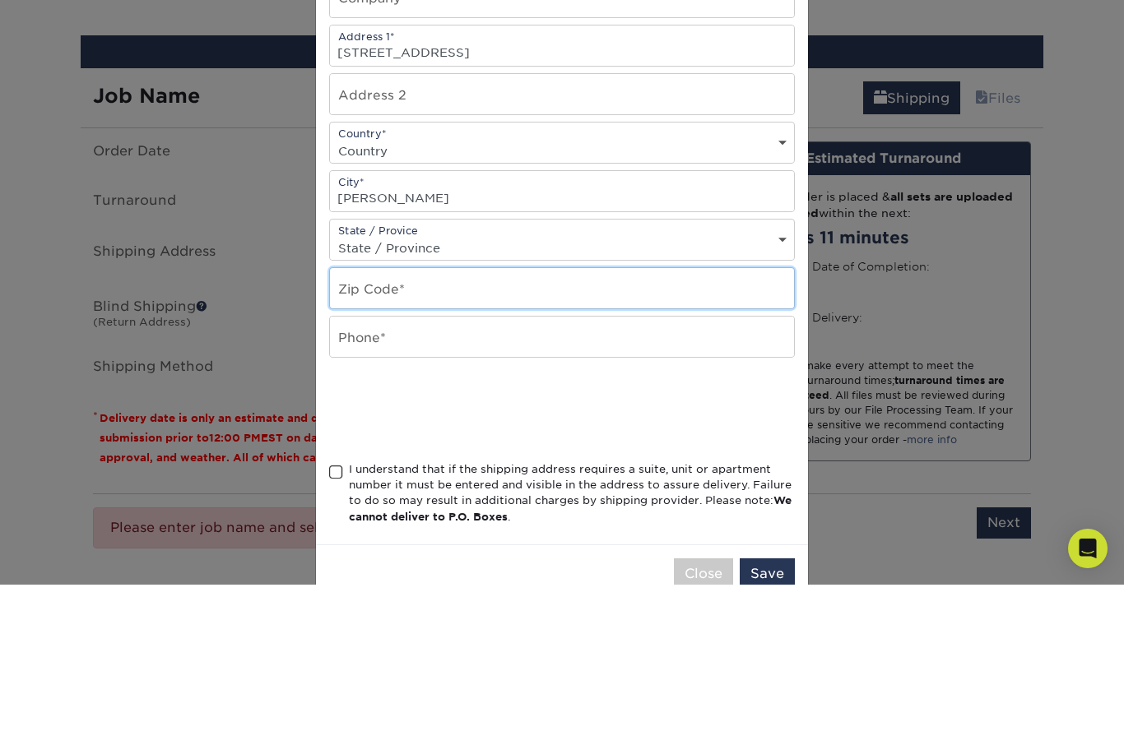
click at [512, 438] on input "text" at bounding box center [562, 458] width 464 height 40
type input "46319"
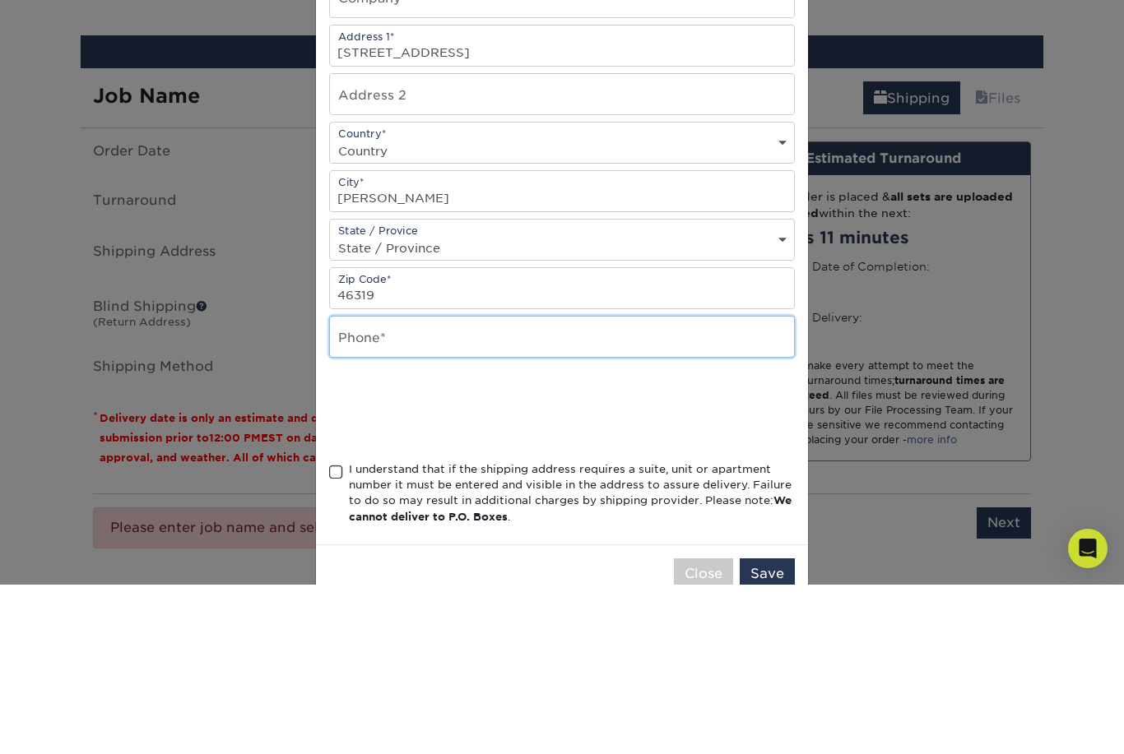
click at [520, 486] on input "text" at bounding box center [562, 506] width 464 height 40
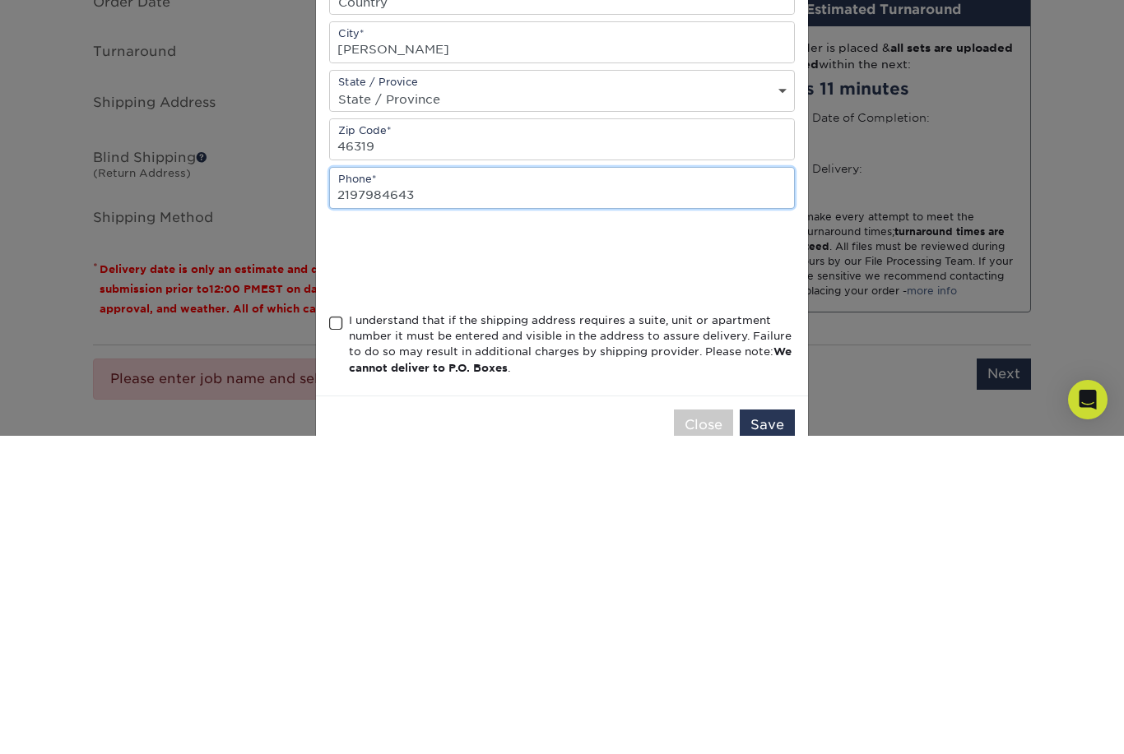
type input "2197984643"
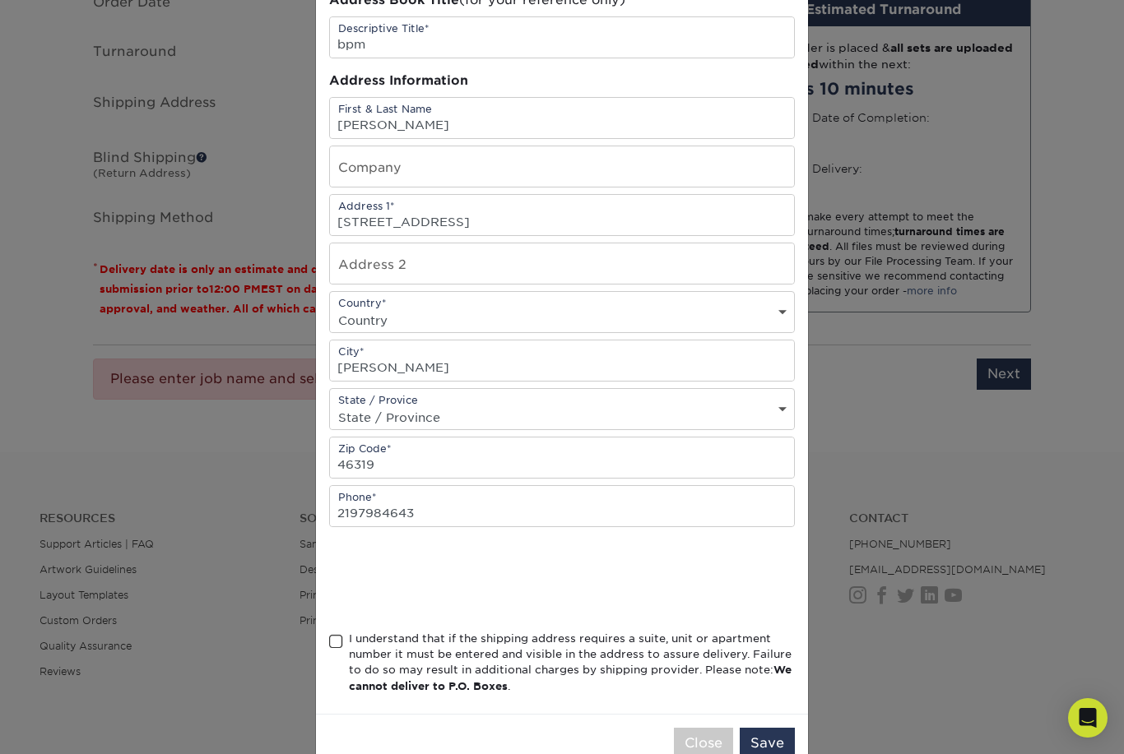
click at [331, 650] on span at bounding box center [336, 642] width 14 height 16
click at [0, 0] on input "I understand that if the shipping address requires a suite, unit or apartment n…" at bounding box center [0, 0] width 0 height 0
click at [776, 753] on button "Save" at bounding box center [766, 743] width 55 height 31
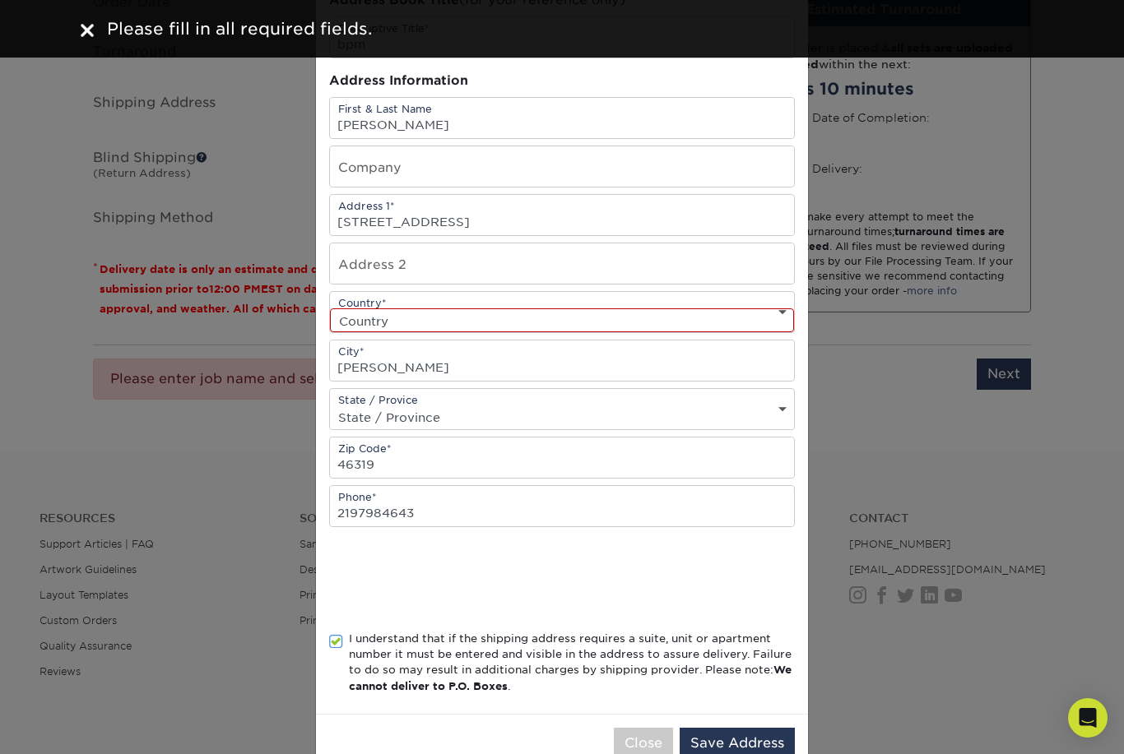
click at [777, 323] on select "Country United States Canada ----------------------------- Afghanistan Albania …" at bounding box center [562, 320] width 464 height 24
select select "US"
click at [772, 753] on button "Save Address" at bounding box center [736, 743] width 115 height 31
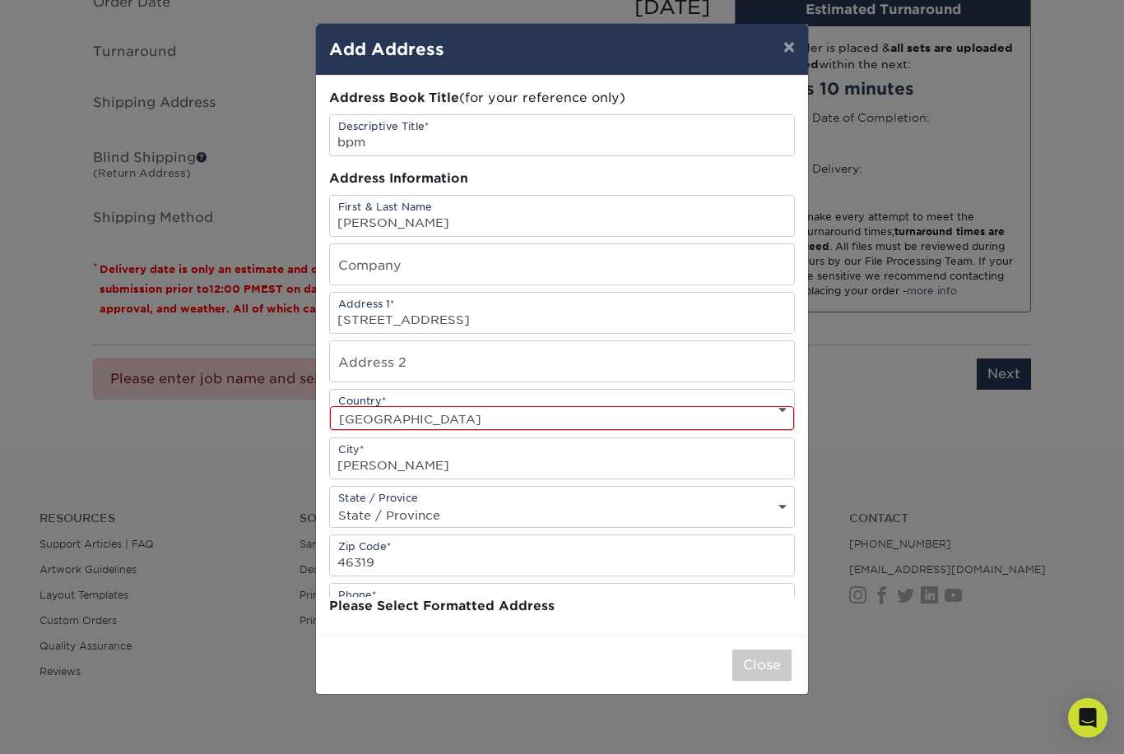
scroll to position [0, 0]
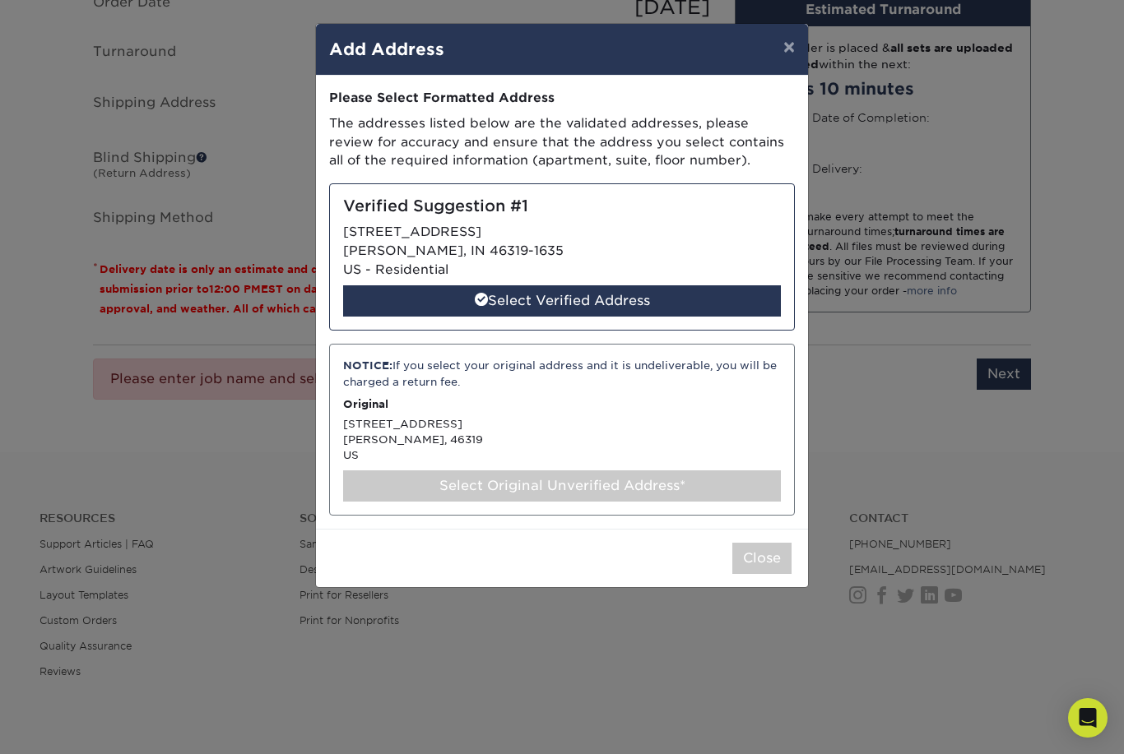
click at [633, 294] on div "Select Verified Address" at bounding box center [562, 300] width 438 height 31
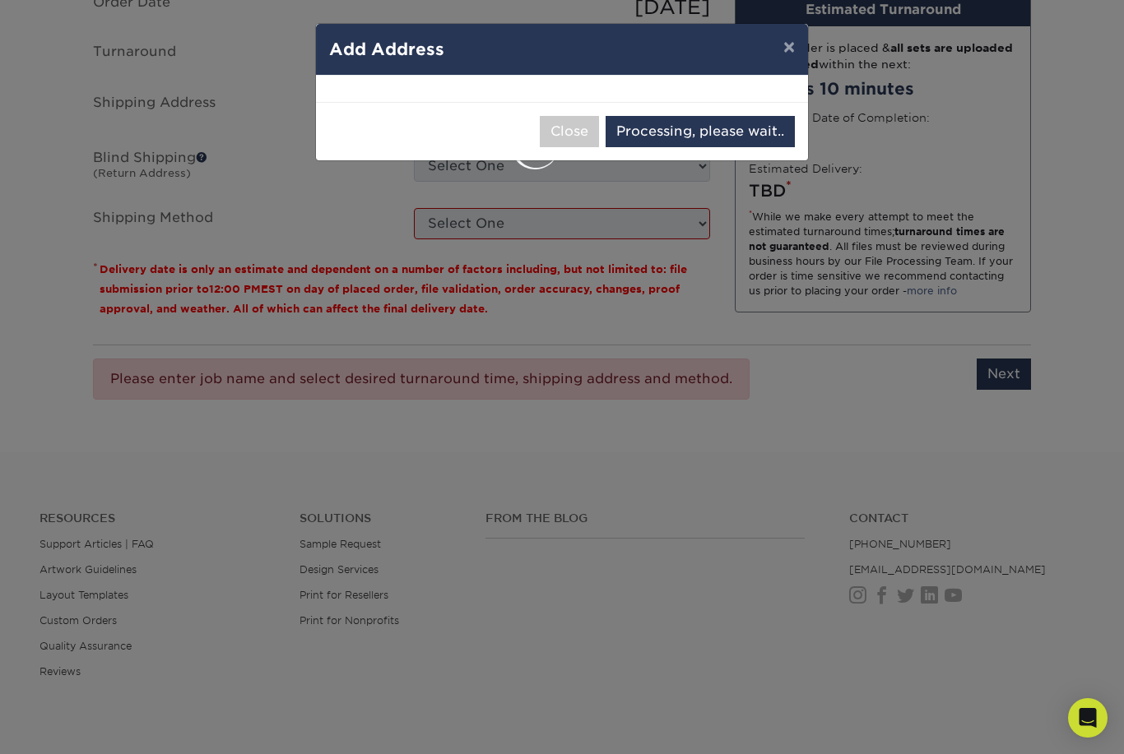
select select "285296"
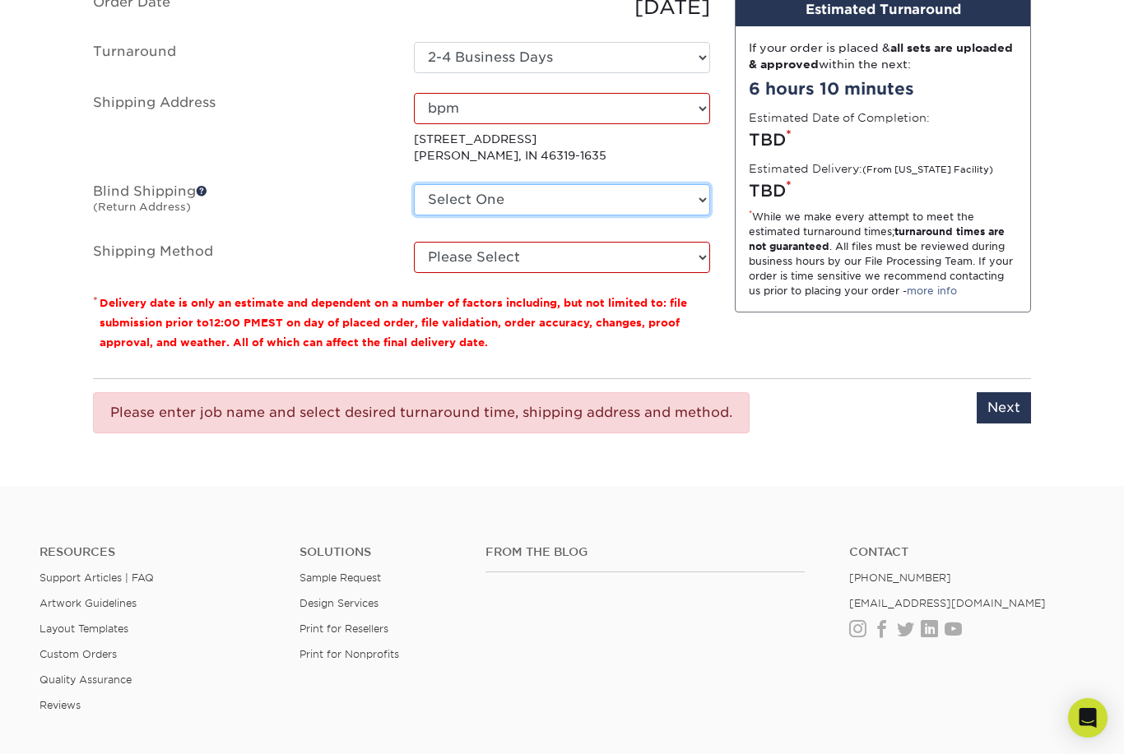
click at [696, 193] on select "Select One + Add New Address" at bounding box center [562, 199] width 296 height 31
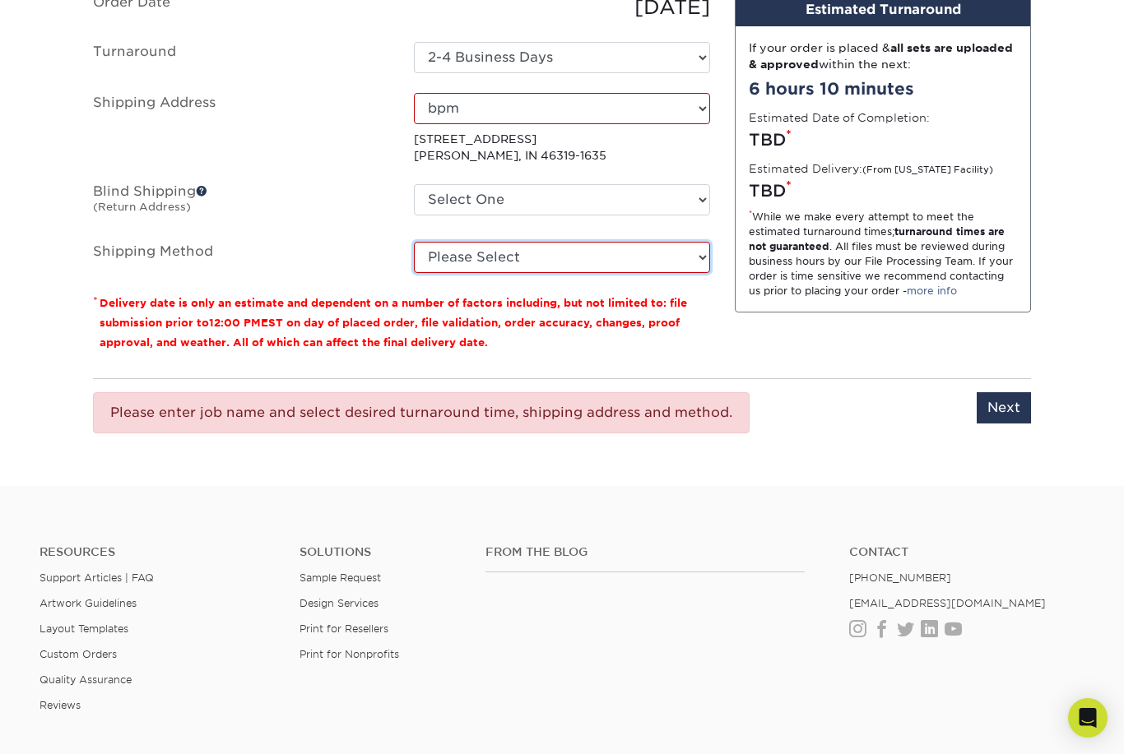
click at [699, 255] on select "Please Select Ground Shipping (+$7.84) 3 Day Shipping Service (+$21.95) 2 Day A…" at bounding box center [562, 257] width 296 height 31
click at [695, 255] on select "Please Select Ground Shipping (+$7.84) 3 Day Shipping Service (+$21.95) 2 Day A…" at bounding box center [562, 257] width 296 height 31
select select "13"
click at [663, 263] on select "Please Select Ground Shipping (+$7.84) 3 Day Shipping Service (+$21.95) 2 Day A…" at bounding box center [562, 257] width 296 height 31
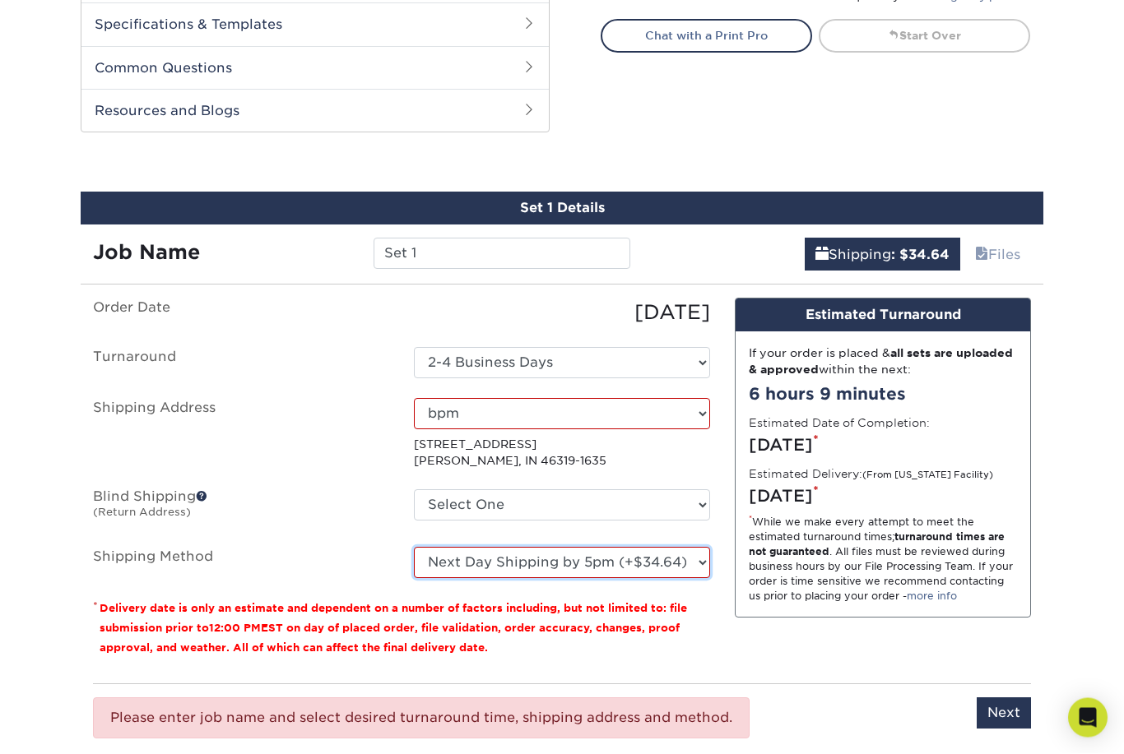
scroll to position [782, 0]
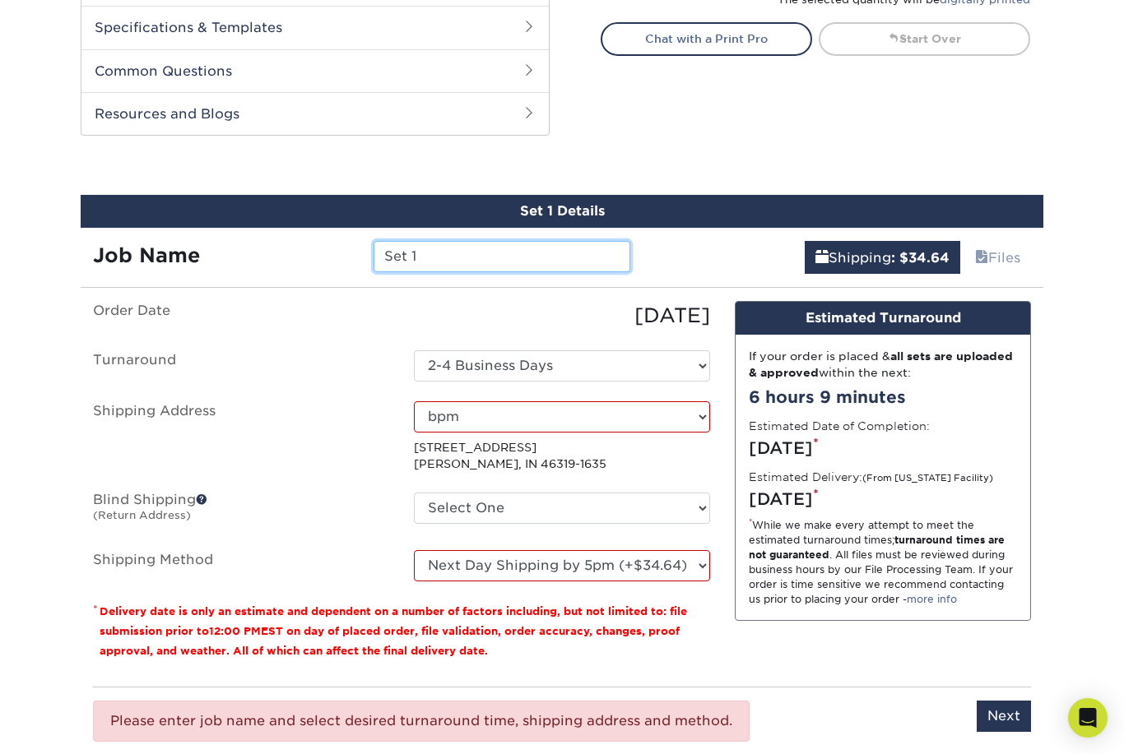
click at [501, 251] on input "Set 1" at bounding box center [501, 256] width 256 height 31
type input "S"
type input "bpm"
click at [1097, 249] on div "Products Business Cards Painted Edge Business Cards Previous Next" at bounding box center [562, 59] width 1124 height 1472
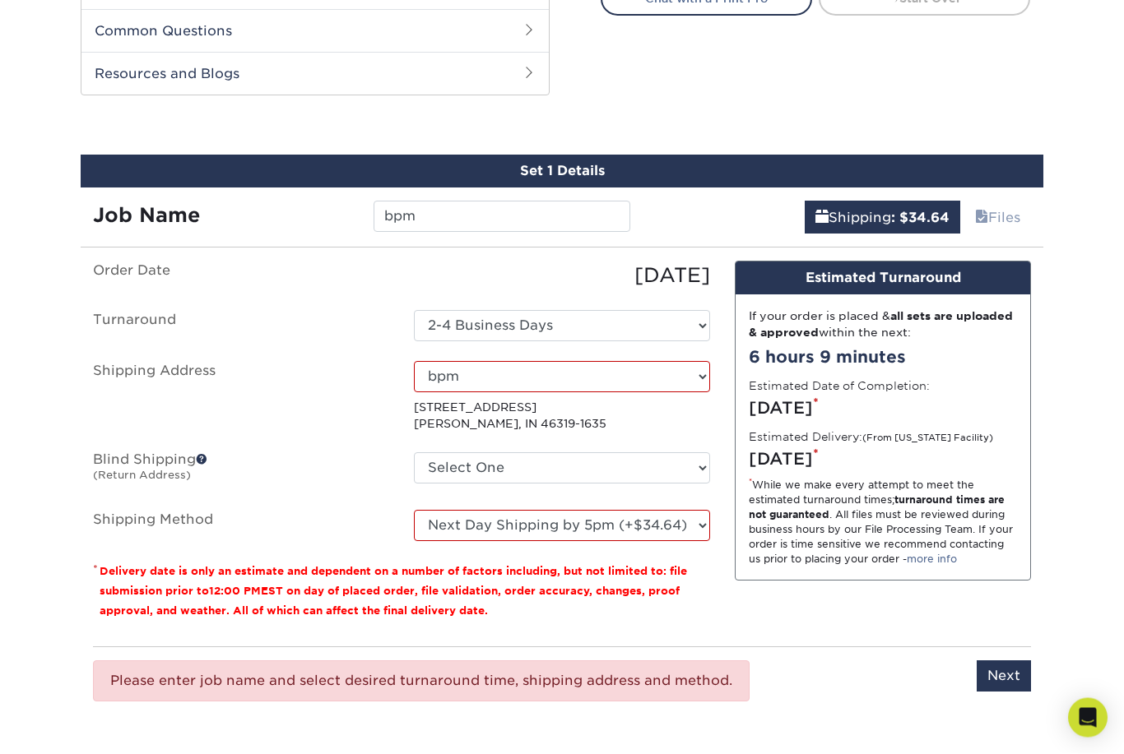
scroll to position [823, 0]
click at [1011, 671] on input "Next" at bounding box center [1003, 676] width 54 height 31
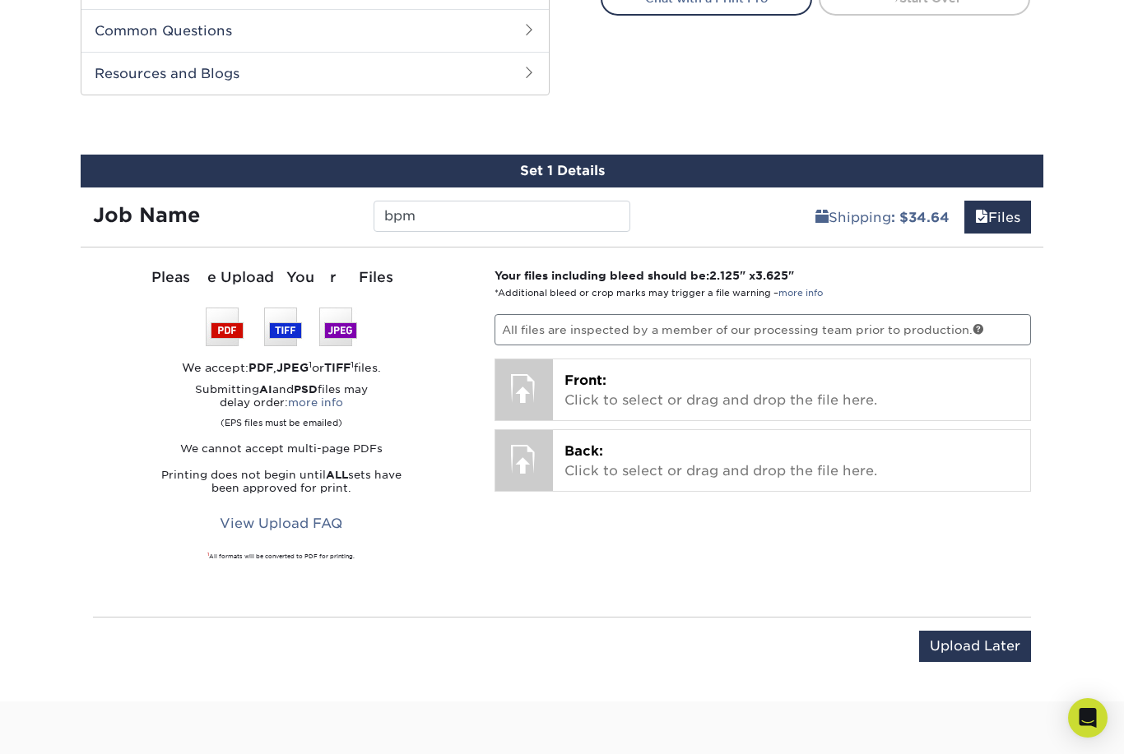
click at [759, 397] on p "Front: Click to select or drag and drop the file here." at bounding box center [791, 390] width 455 height 39
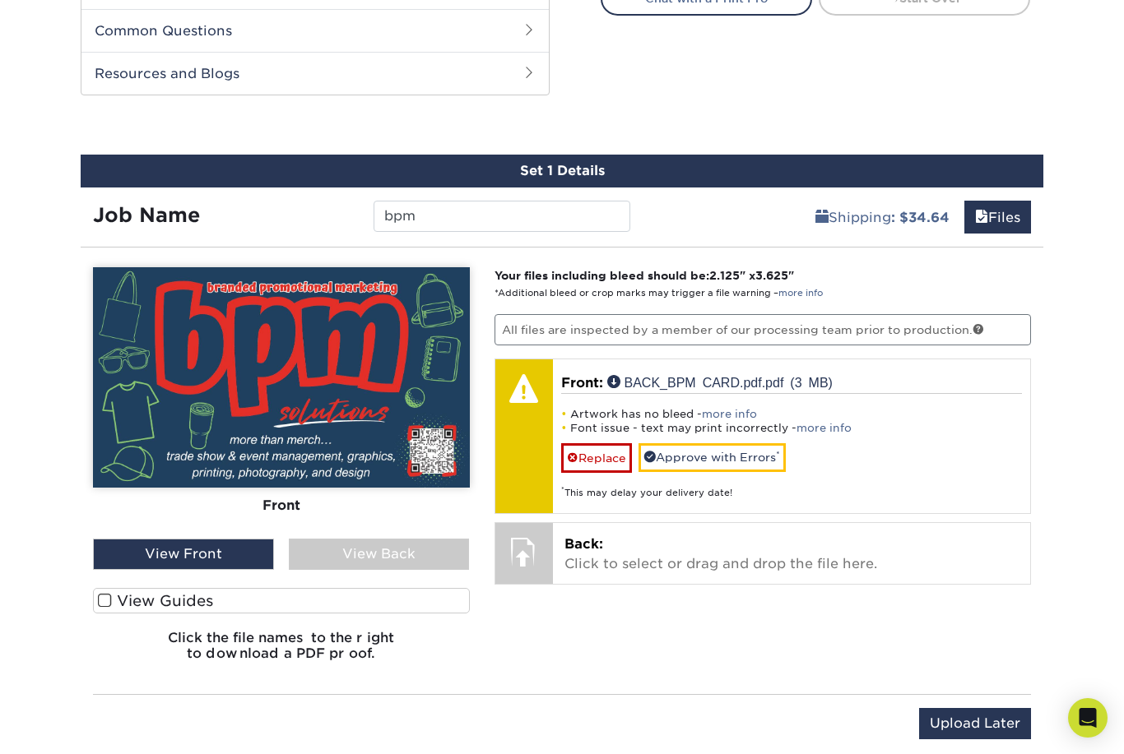
click at [826, 431] on link "more info" at bounding box center [823, 428] width 55 height 12
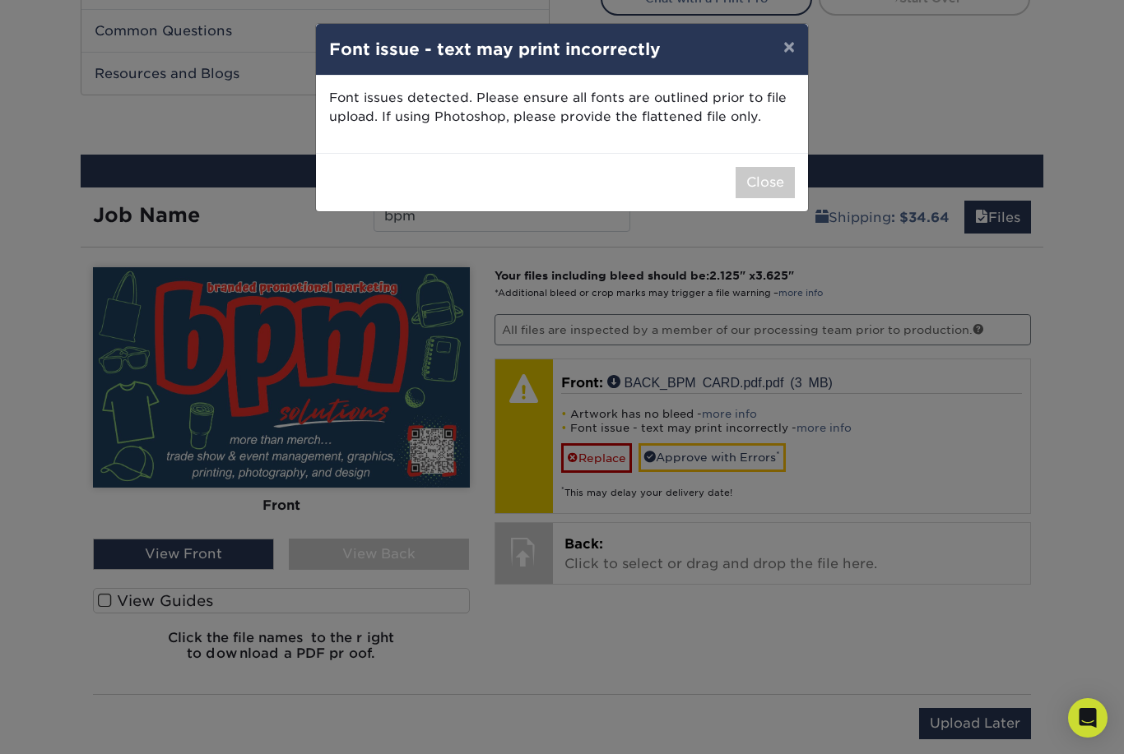
click at [786, 56] on button "×" at bounding box center [789, 47] width 38 height 46
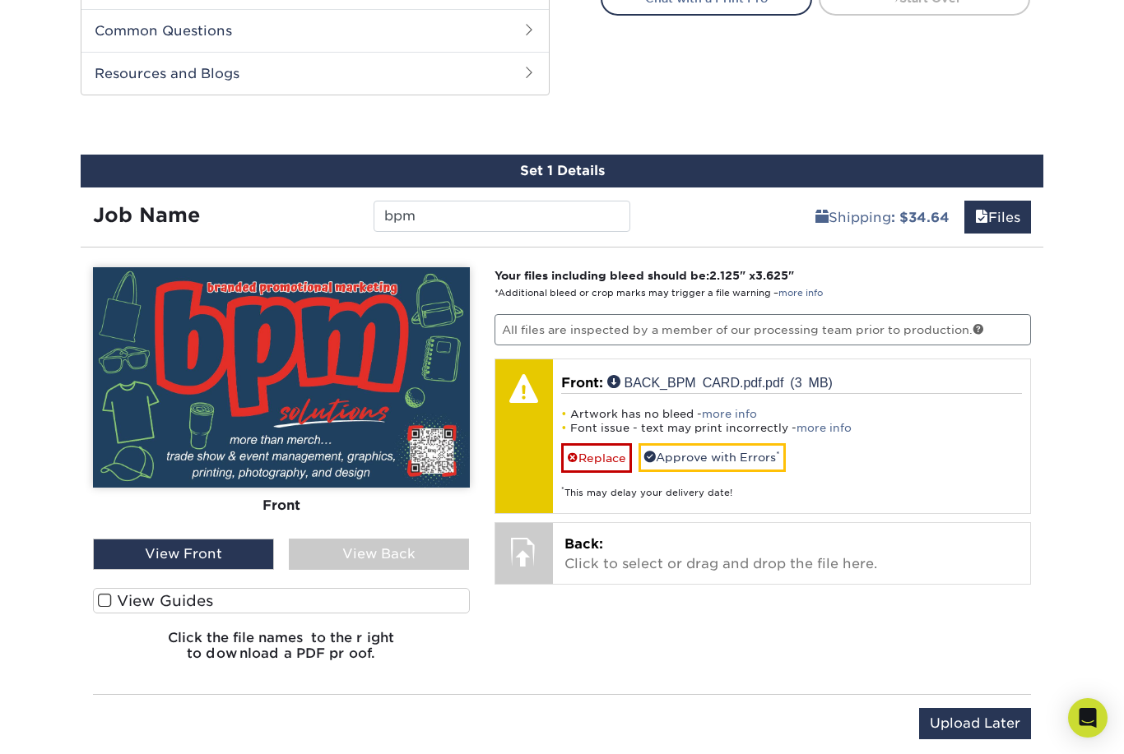
click at [567, 452] on span at bounding box center [573, 458] width 12 height 13
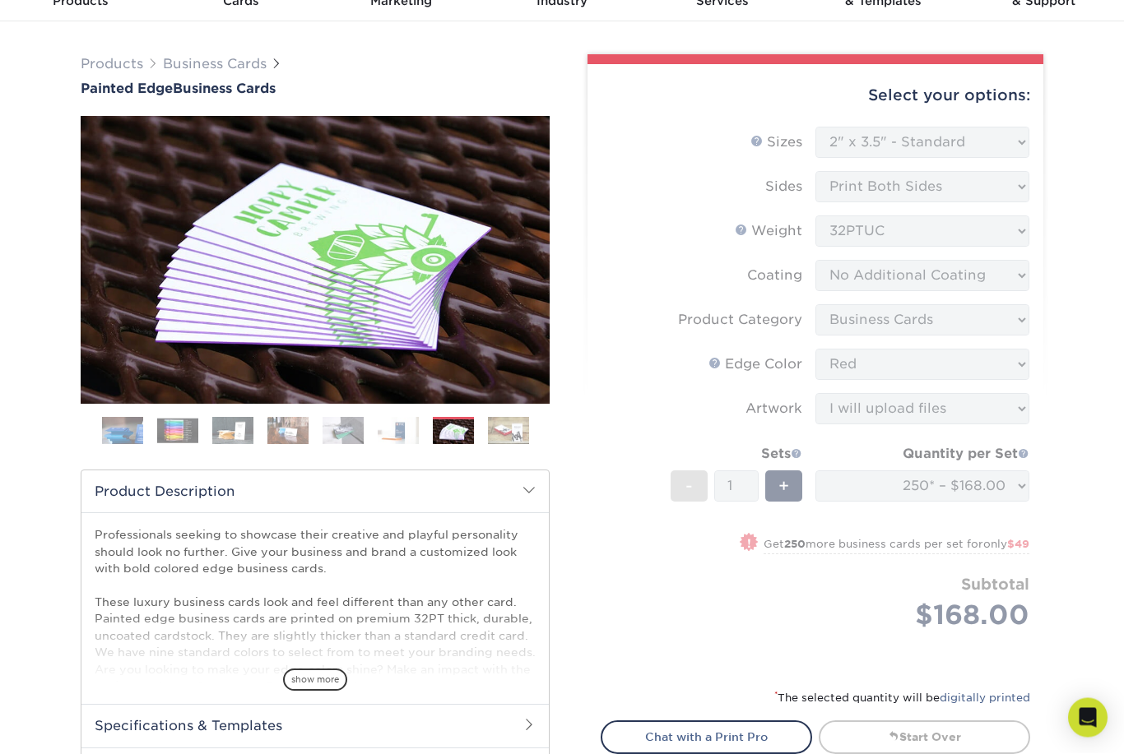
scroll to position [62, 0]
